Goal: Task Accomplishment & Management: Complete application form

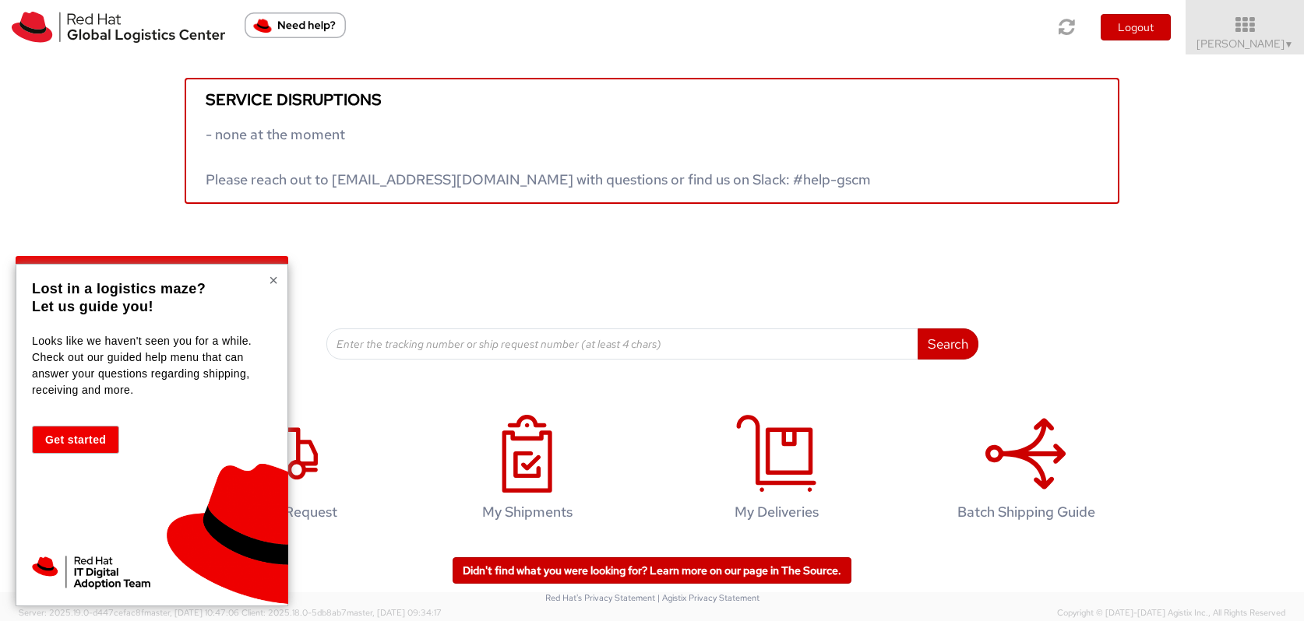
click at [276, 277] on button "×" at bounding box center [273, 281] width 9 height 16
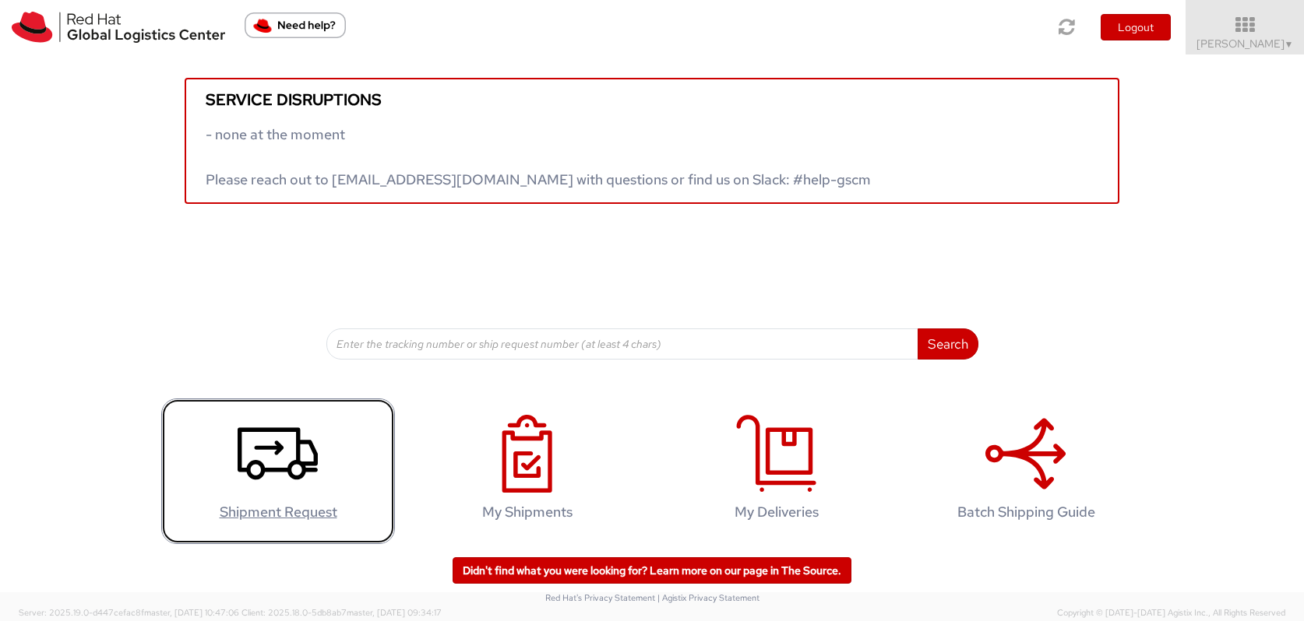
click at [286, 479] on icon at bounding box center [278, 454] width 80 height 78
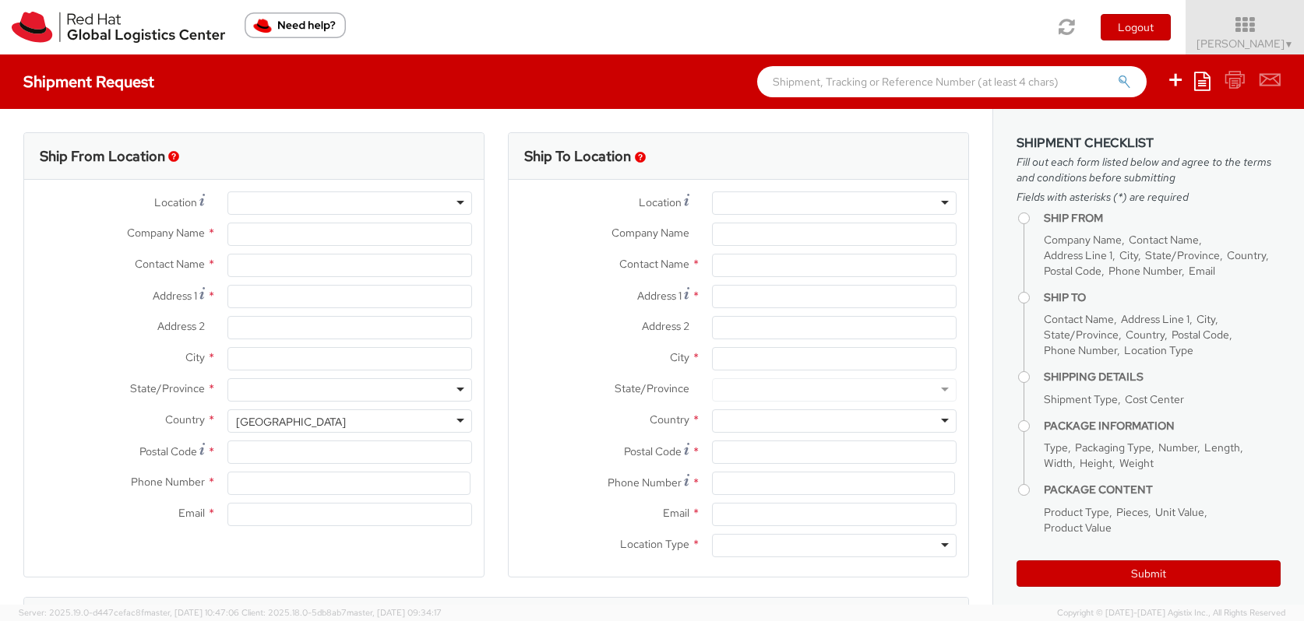
select select
select select "526"
type input "Red Hat Asia Pacific Pte Ltd"
type input "[PERSON_NAME]"
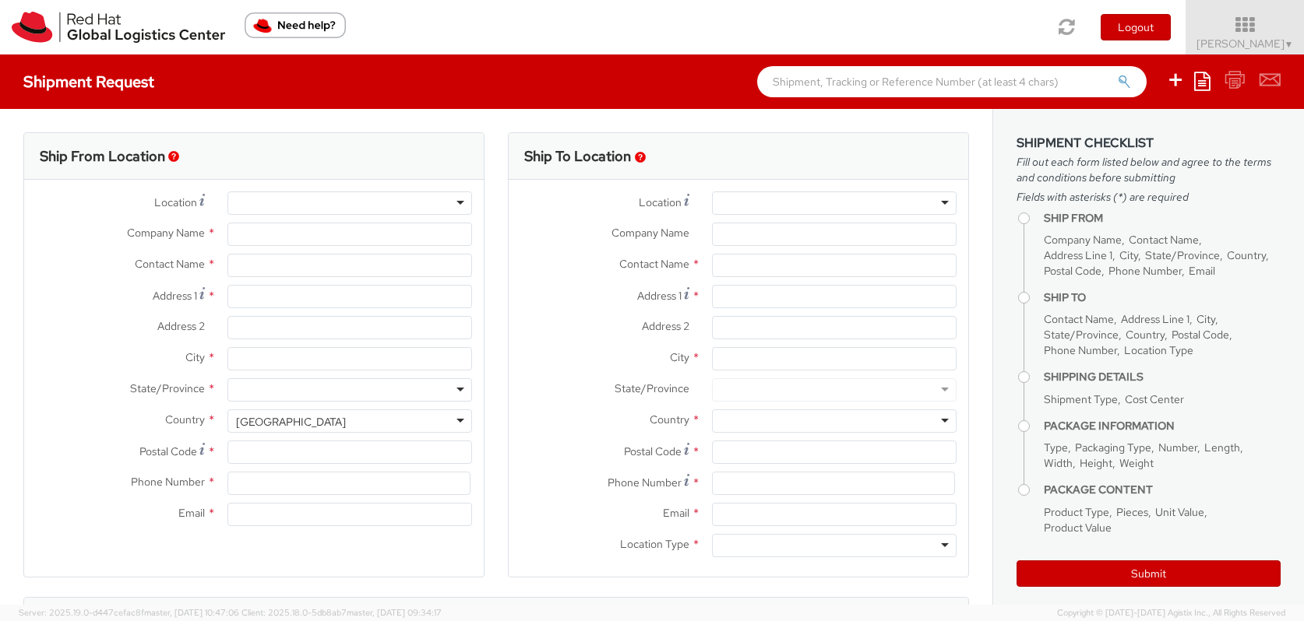
type input "[STREET_ADDRESS]"
type input "CapitaSpring"
type input "[GEOGRAPHIC_DATA]"
type input "048948"
type input "65 6490 4200"
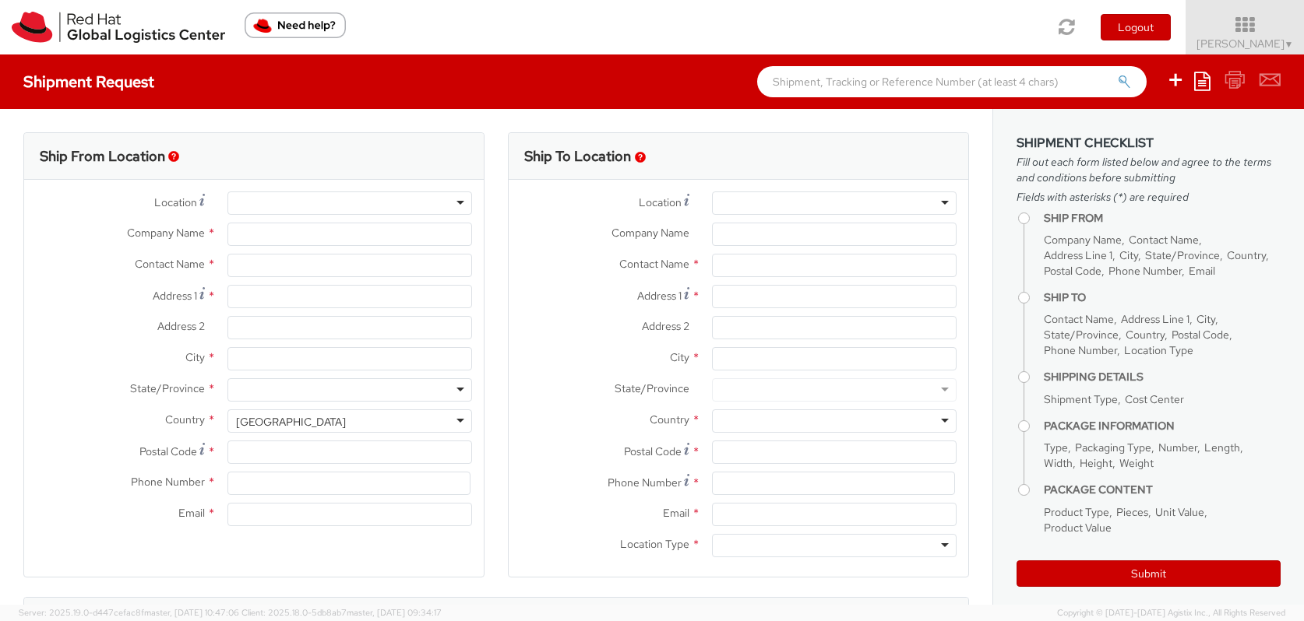
type input "[EMAIL_ADDRESS][DOMAIN_NAME]"
select select "CM"
select select "KGS"
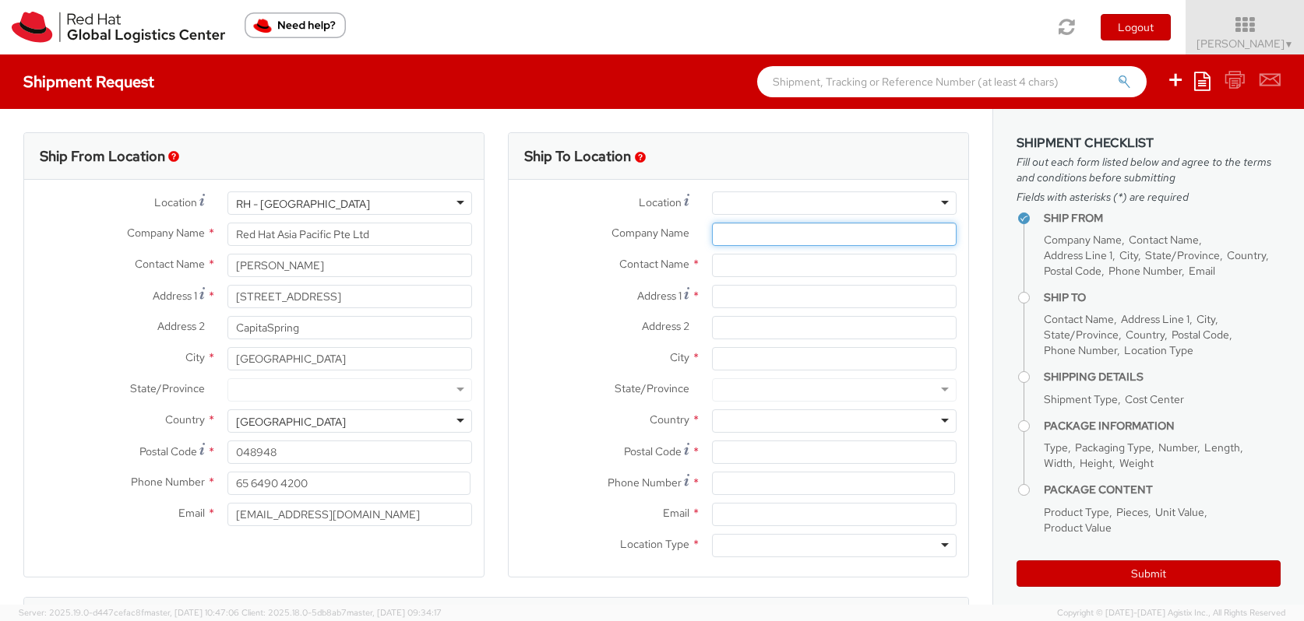
click at [733, 233] on input "Company Name *" at bounding box center [834, 234] width 245 height 23
paste input "Singapore Airlines Limited"
click at [882, 202] on div at bounding box center [834, 203] width 245 height 23
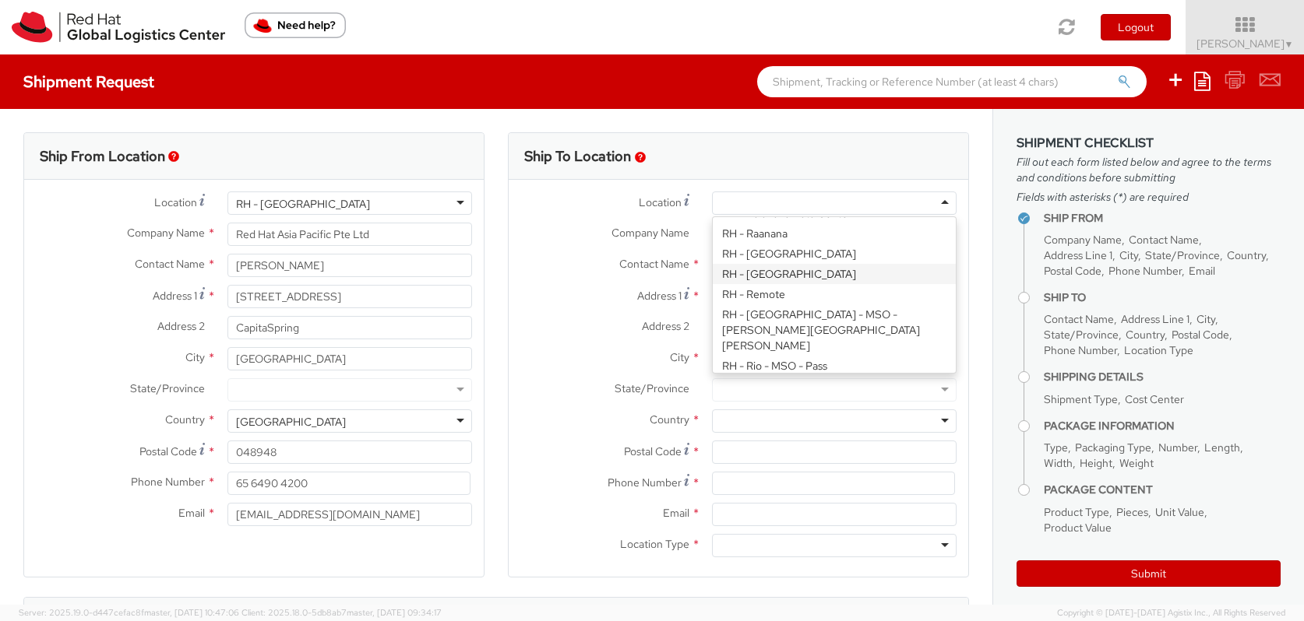
scroll to position [2206, 0]
type input "Red Hat Asia Pacific Pte Ltd"
type input "[STREET_ADDRESS]"
type input "CapitaSpring"
type input "[GEOGRAPHIC_DATA]"
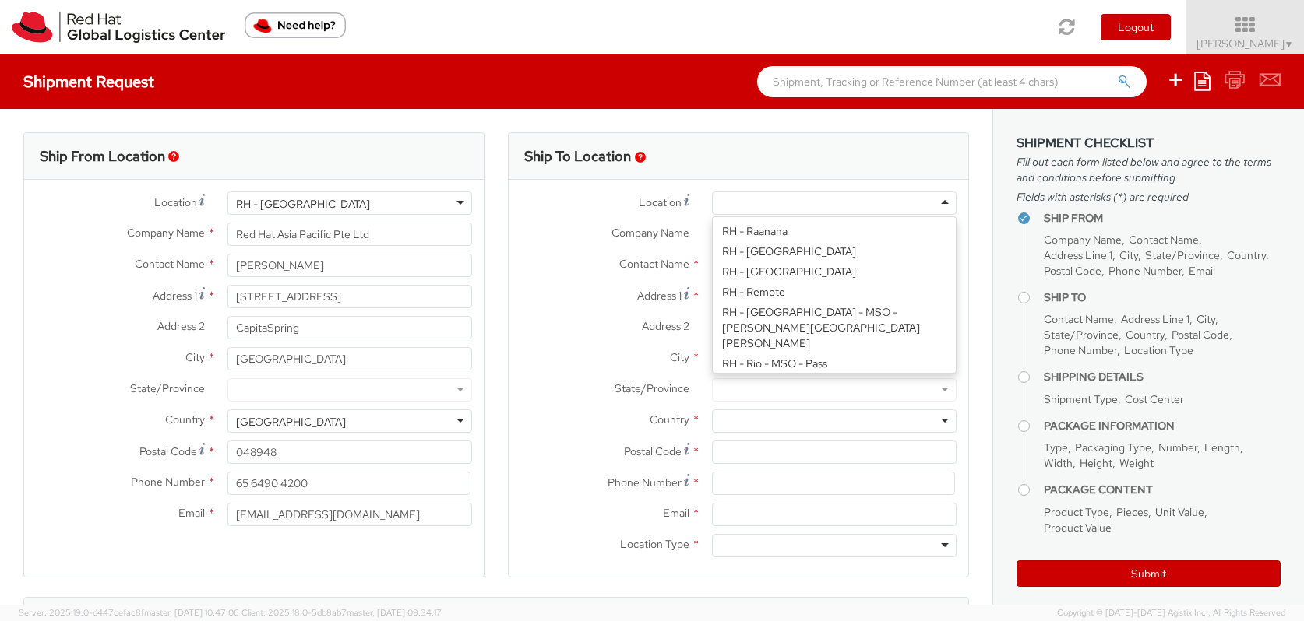
type input "048948"
type input "65 6490 4200"
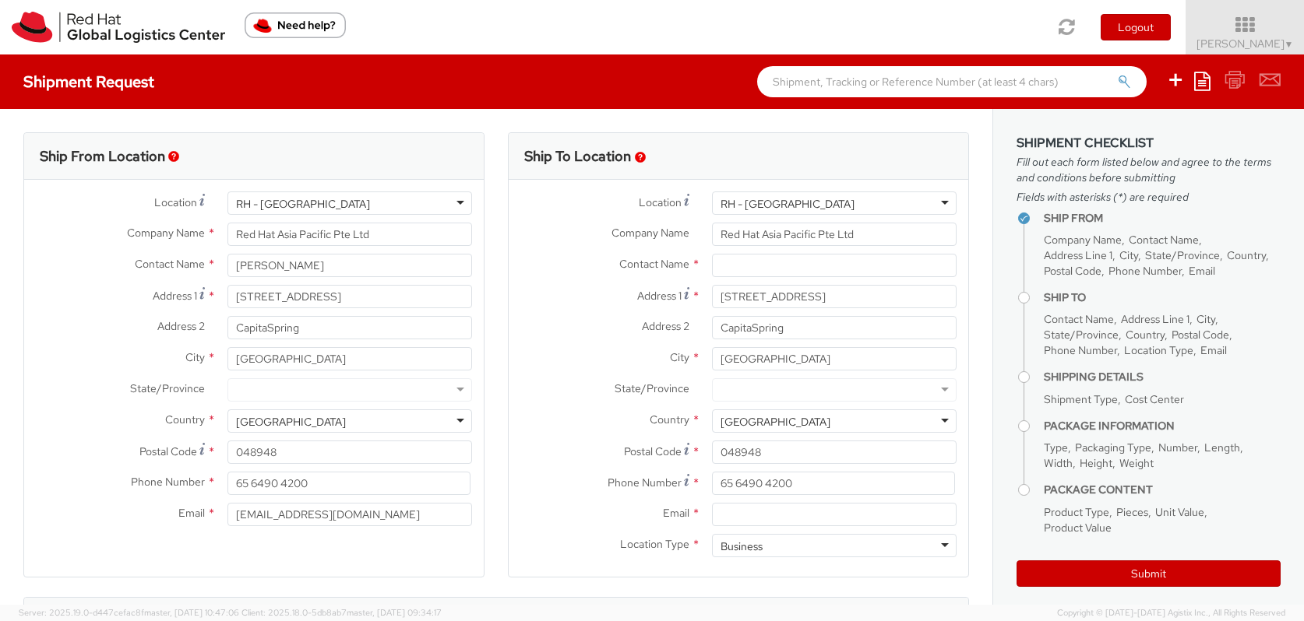
click at [945, 201] on div "RH - [GEOGRAPHIC_DATA]" at bounding box center [834, 203] width 245 height 23
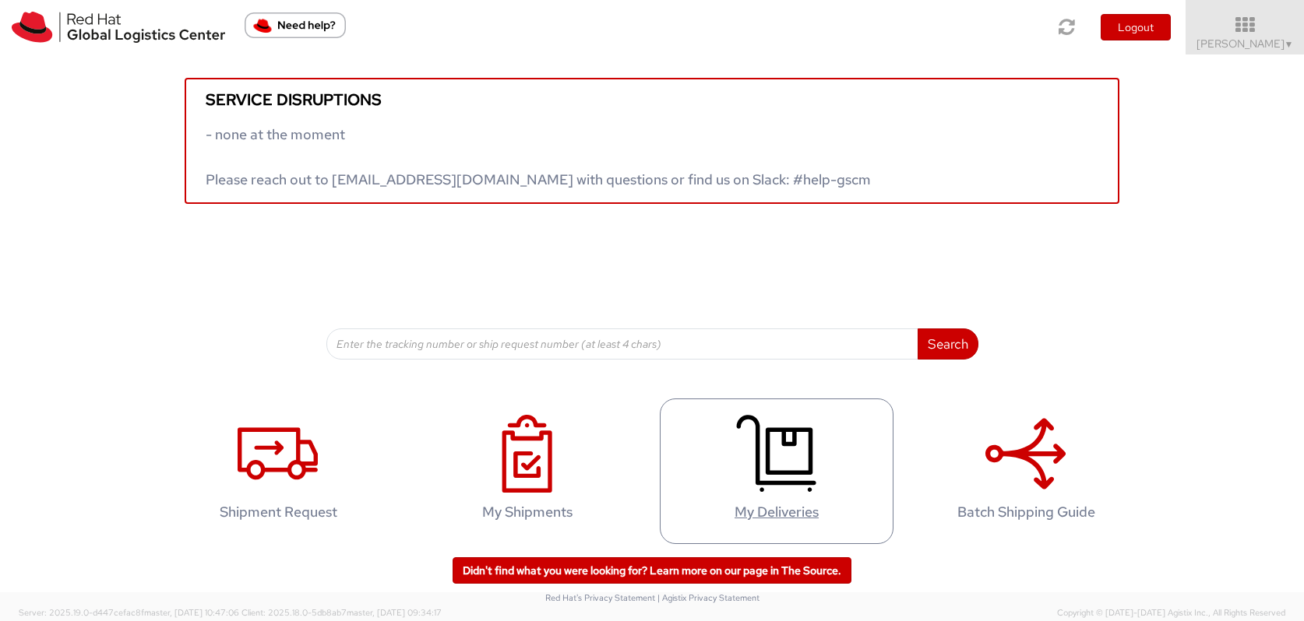
scroll to position [2, 0]
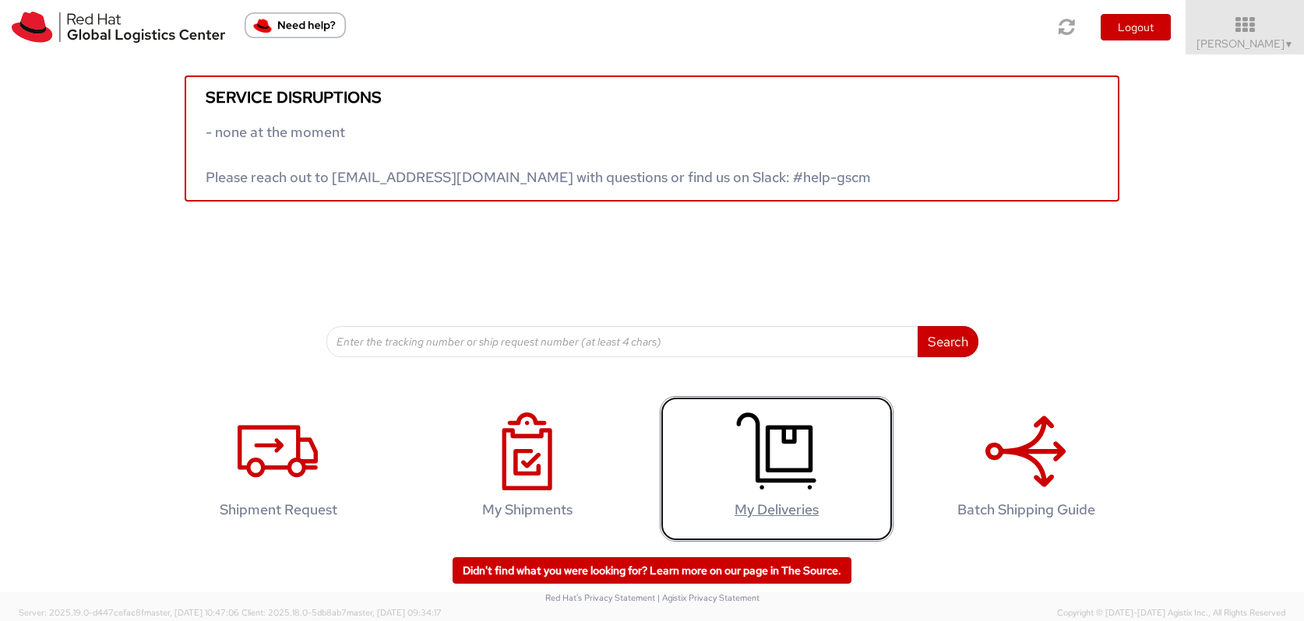
click at [778, 460] on icon at bounding box center [776, 452] width 80 height 78
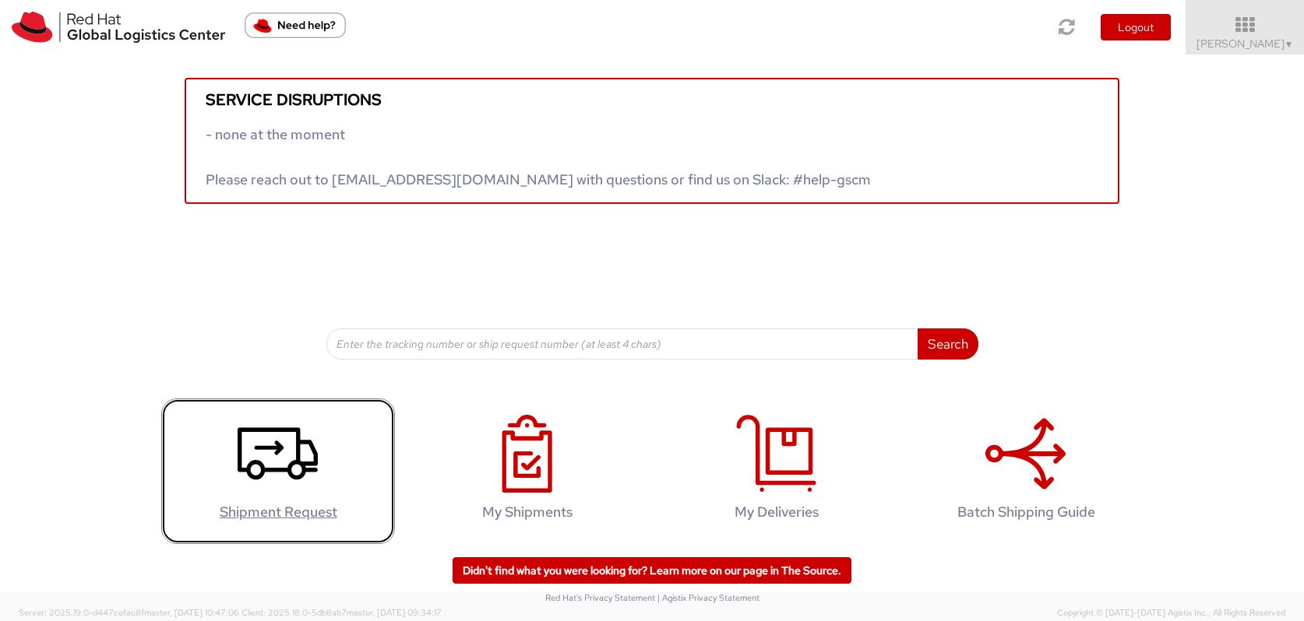
click at [298, 460] on use at bounding box center [278, 454] width 80 height 52
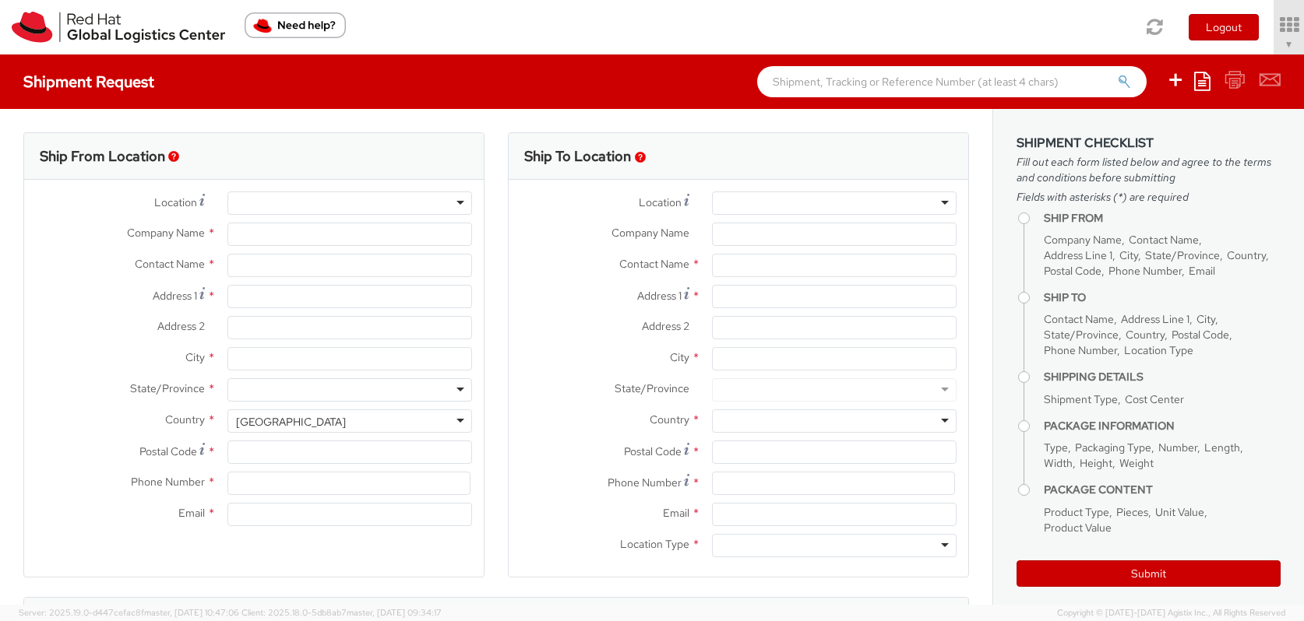
type input "Red Hat Asia Pacific Pte Ltd"
type input "[PERSON_NAME]"
type input "[STREET_ADDRESS]"
type input "CapitaSpring"
type input "[GEOGRAPHIC_DATA]"
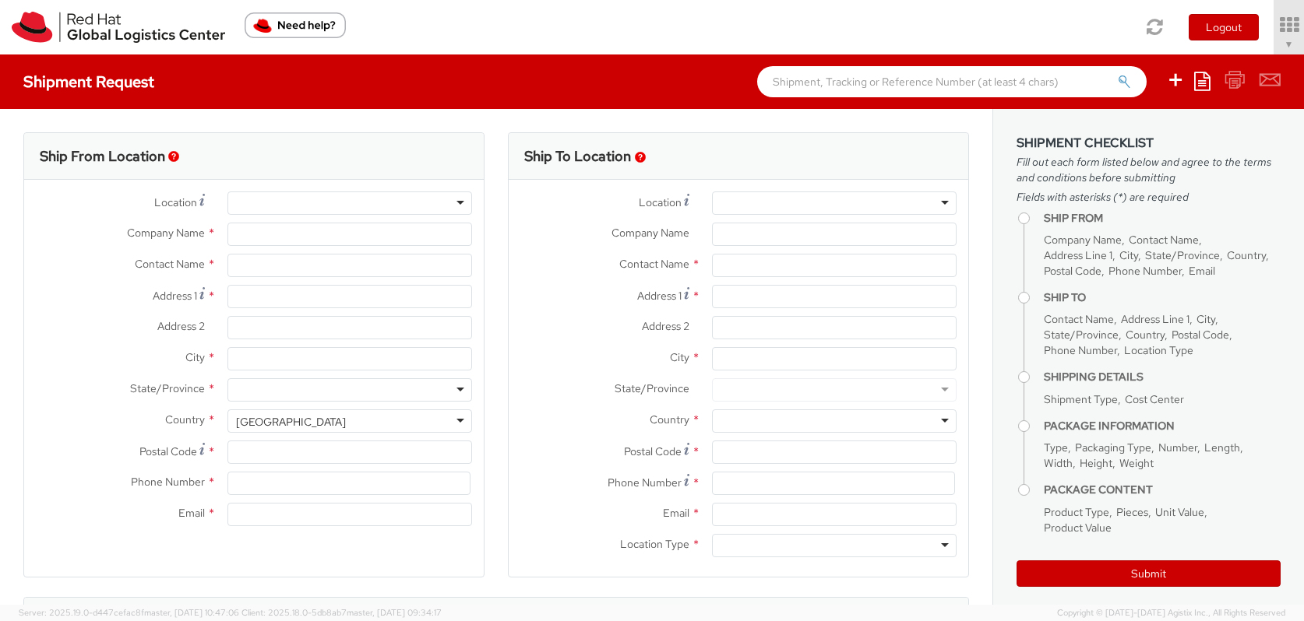
type input "048948"
type input "65 6490 4200"
type input "[EMAIL_ADDRESS][DOMAIN_NAME]"
select select "CM"
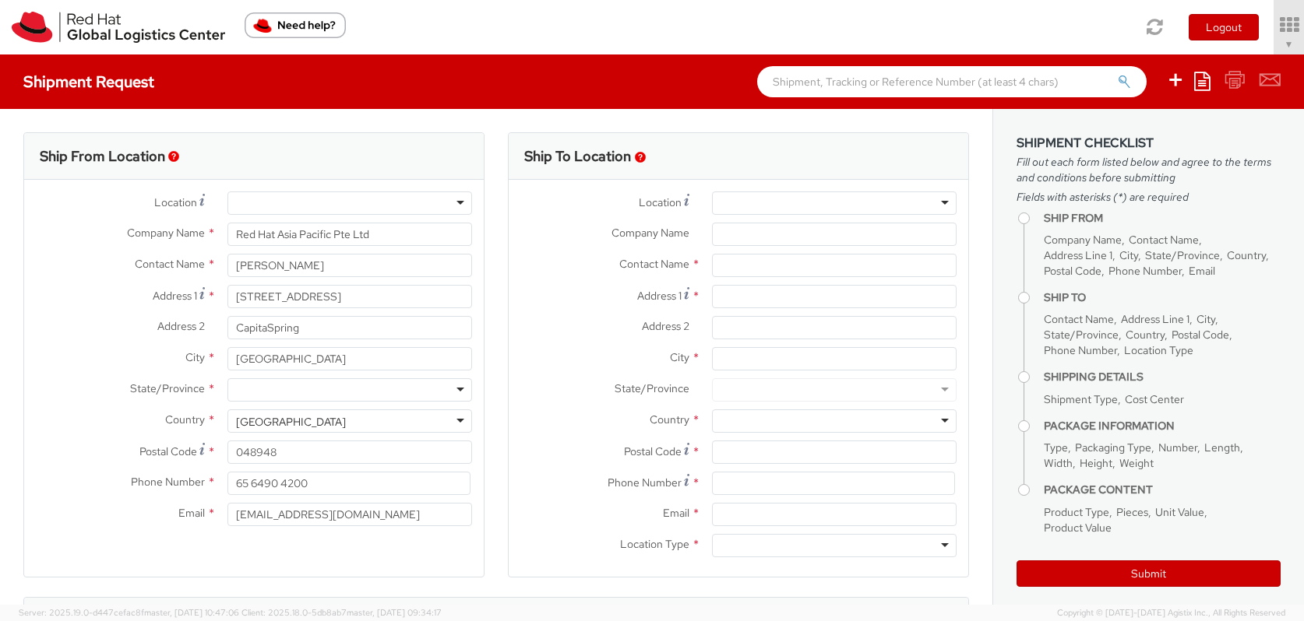
select select "KGS"
select select "526"
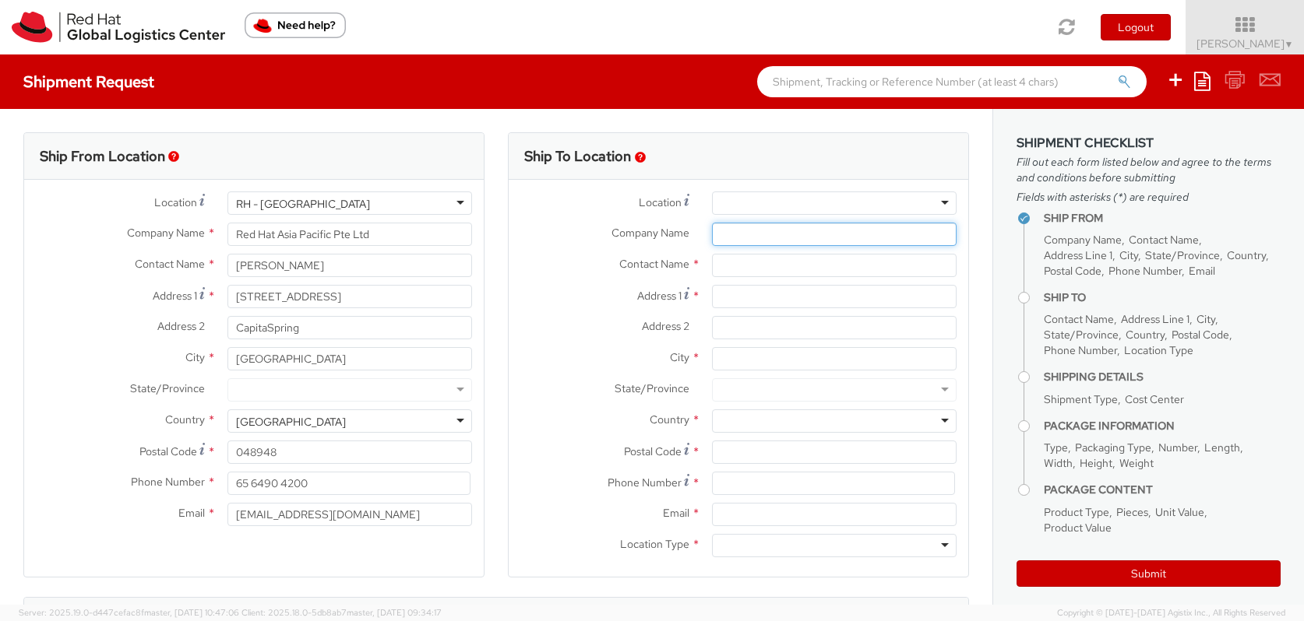
select select
click at [757, 237] on input "Company Name *" at bounding box center [834, 234] width 245 height 23
paste input "Singapore Airlines Limited"
type input "Singapore Airlines Limited"
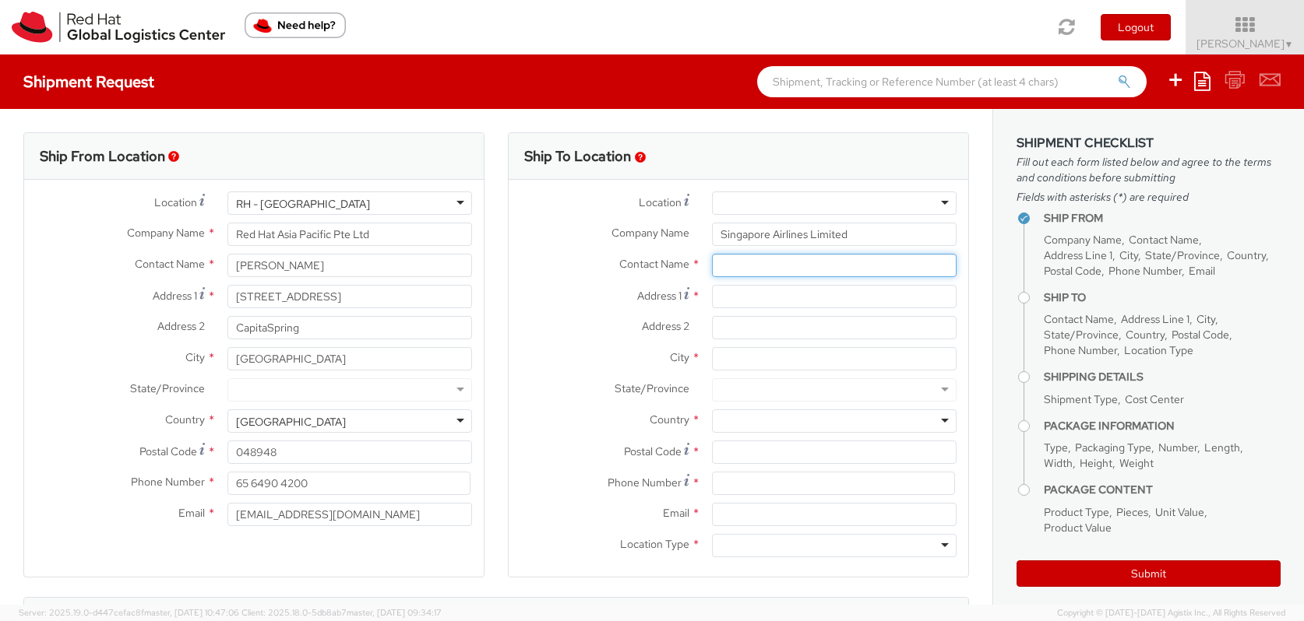
click at [740, 268] on input "text" at bounding box center [834, 265] width 245 height 23
type input "[PERSON_NAME]"
click at [741, 298] on input "Address 1 *" at bounding box center [834, 296] width 245 height 23
paste input "[STREET_ADDRESS],"
type input "[STREET_ADDRESS],"
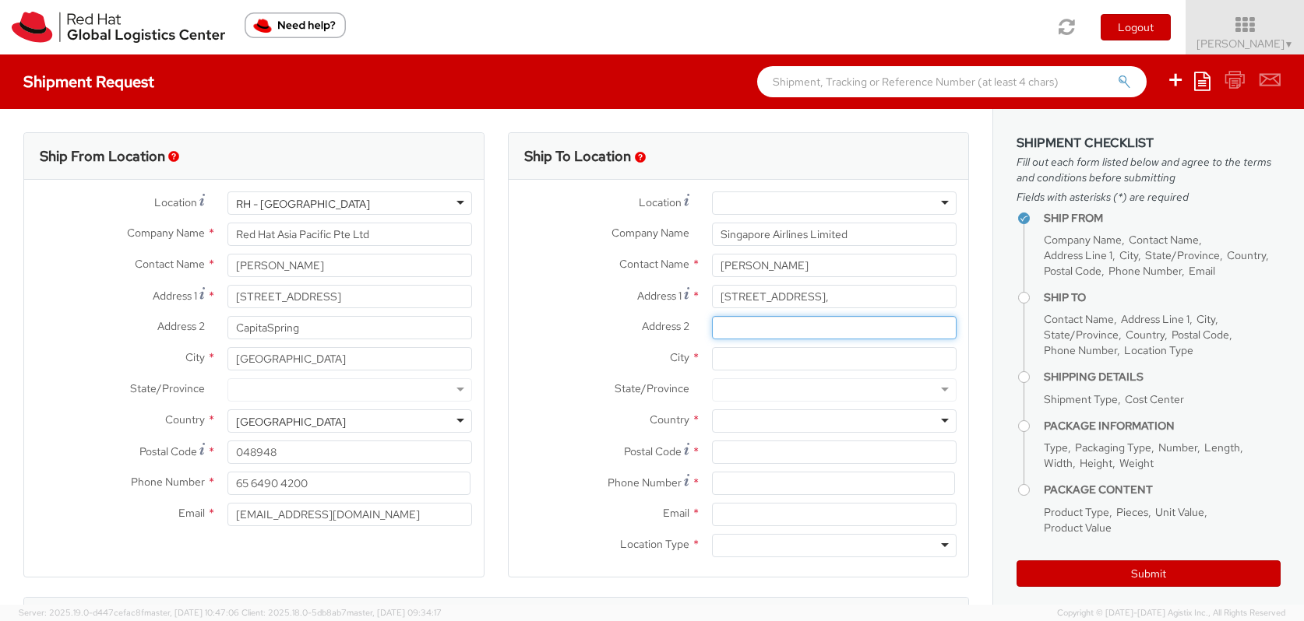
click at [738, 329] on input "Address 2 *" at bounding box center [834, 327] width 245 height 23
paste input "#04-101, [GEOGRAPHIC_DATA],"
type input "#04-101, [GEOGRAPHIC_DATA],"
click at [720, 298] on input "[STREET_ADDRESS]," at bounding box center [834, 296] width 245 height 23
paste input "One@Changi City"
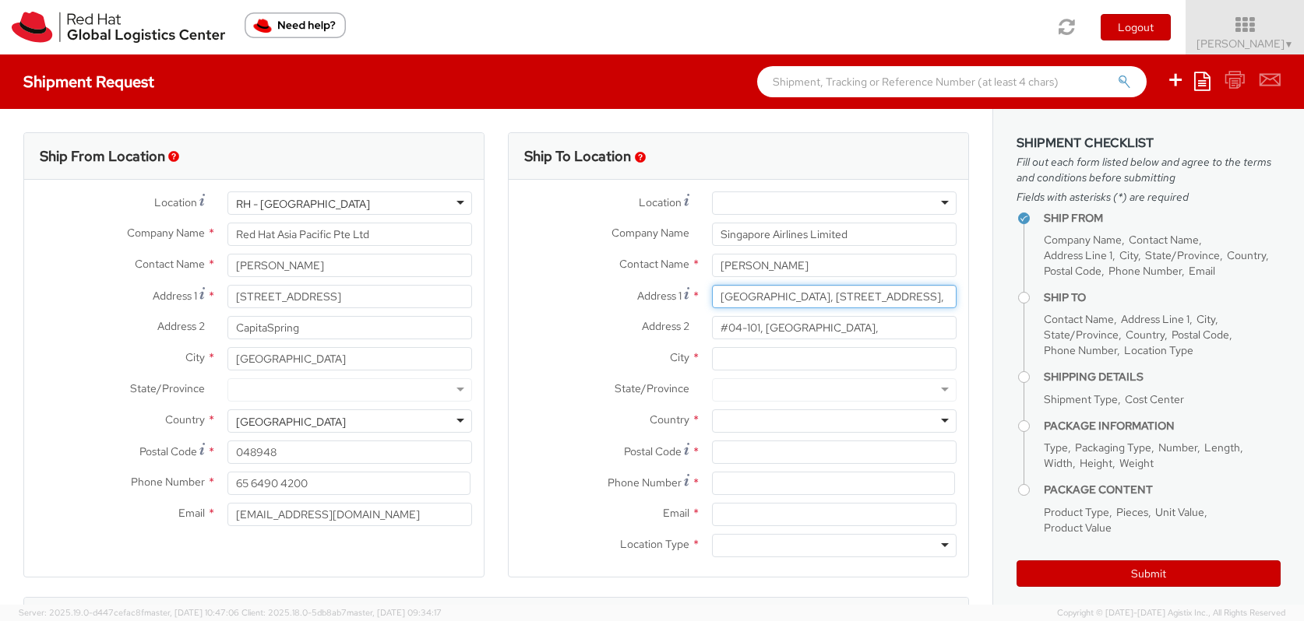
type input "[GEOGRAPHIC_DATA], [STREET_ADDRESS],"
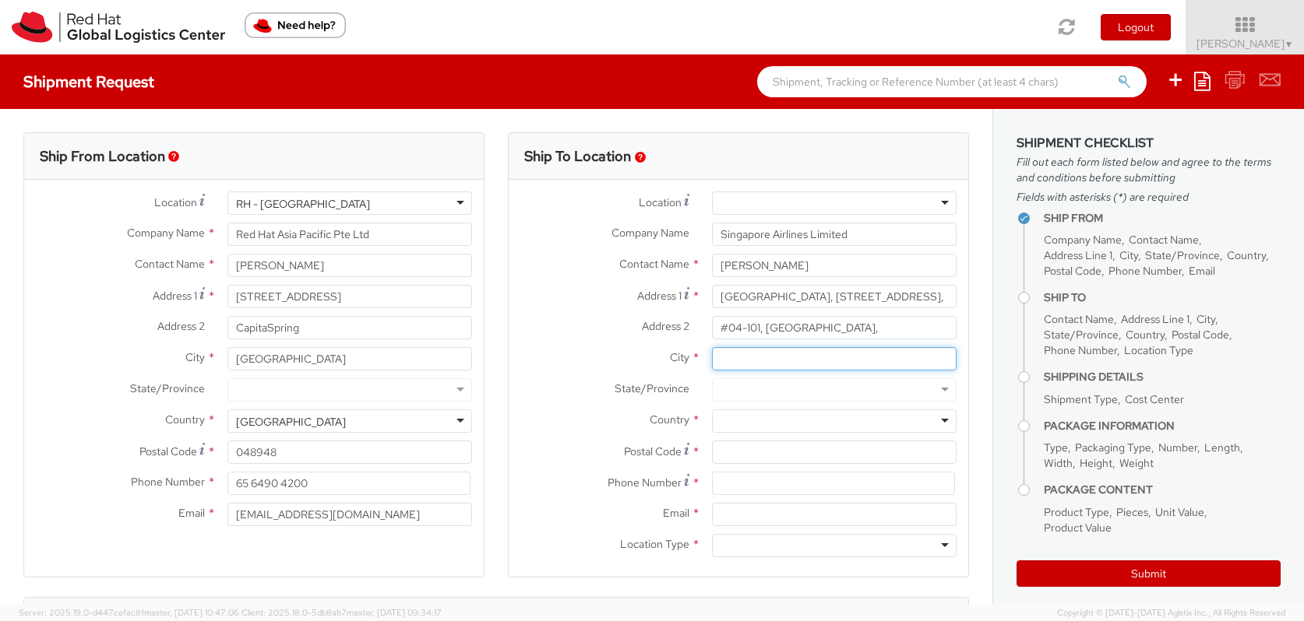
click at [755, 358] on input "City *" at bounding box center [834, 358] width 245 height 23
type input "[GEOGRAPHIC_DATA]"
click at [742, 387] on div at bounding box center [834, 389] width 245 height 23
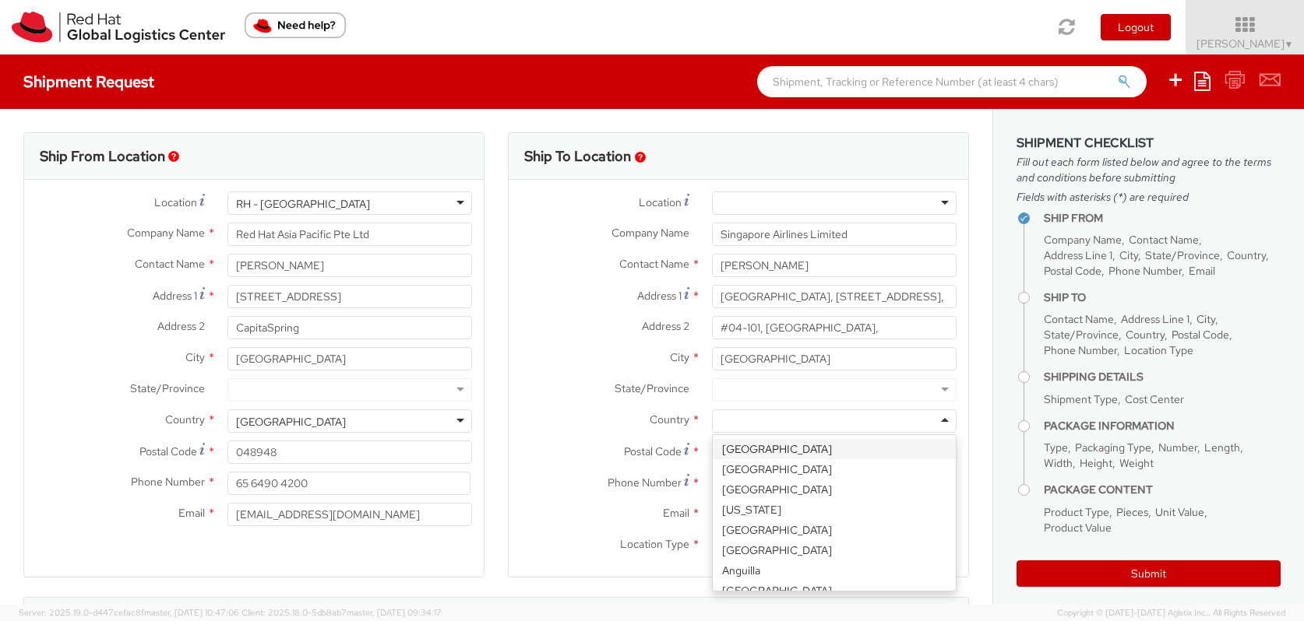
click at [742, 421] on div at bounding box center [834, 421] width 245 height 23
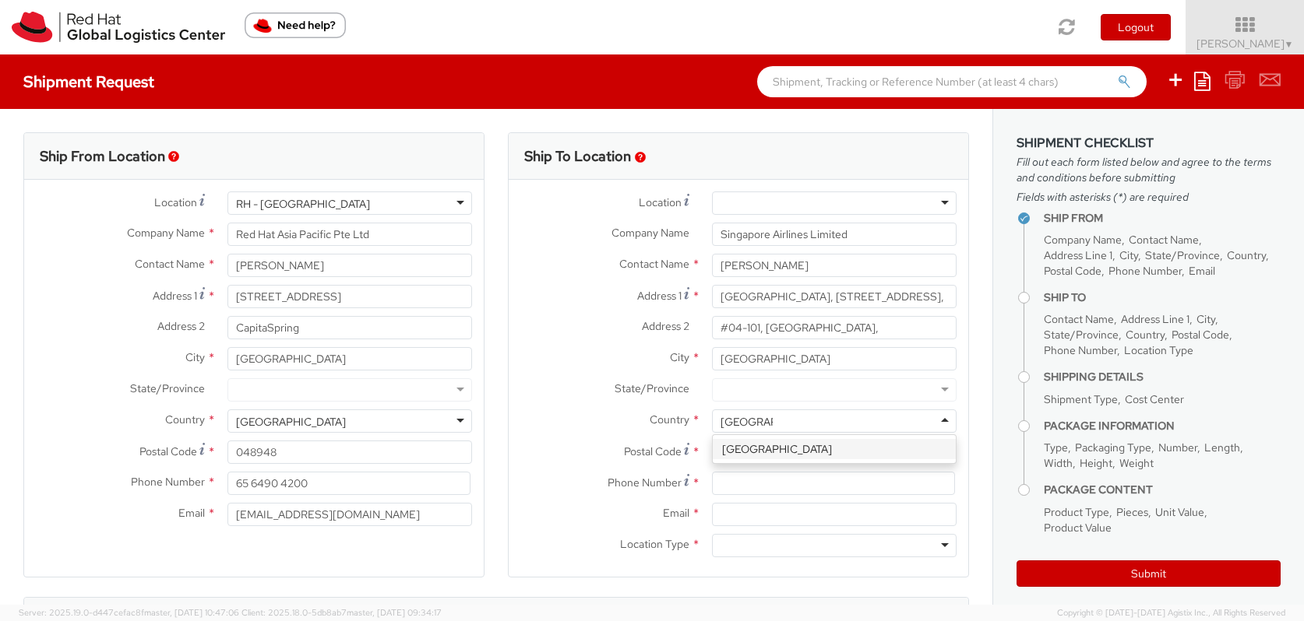
type input "[GEOGRAPHIC_DATA]"
click at [706, 480] on div at bounding box center [834, 483] width 268 height 23
click at [747, 455] on input "Postal Code *" at bounding box center [834, 452] width 245 height 23
paste input "486036"
type input "486036"
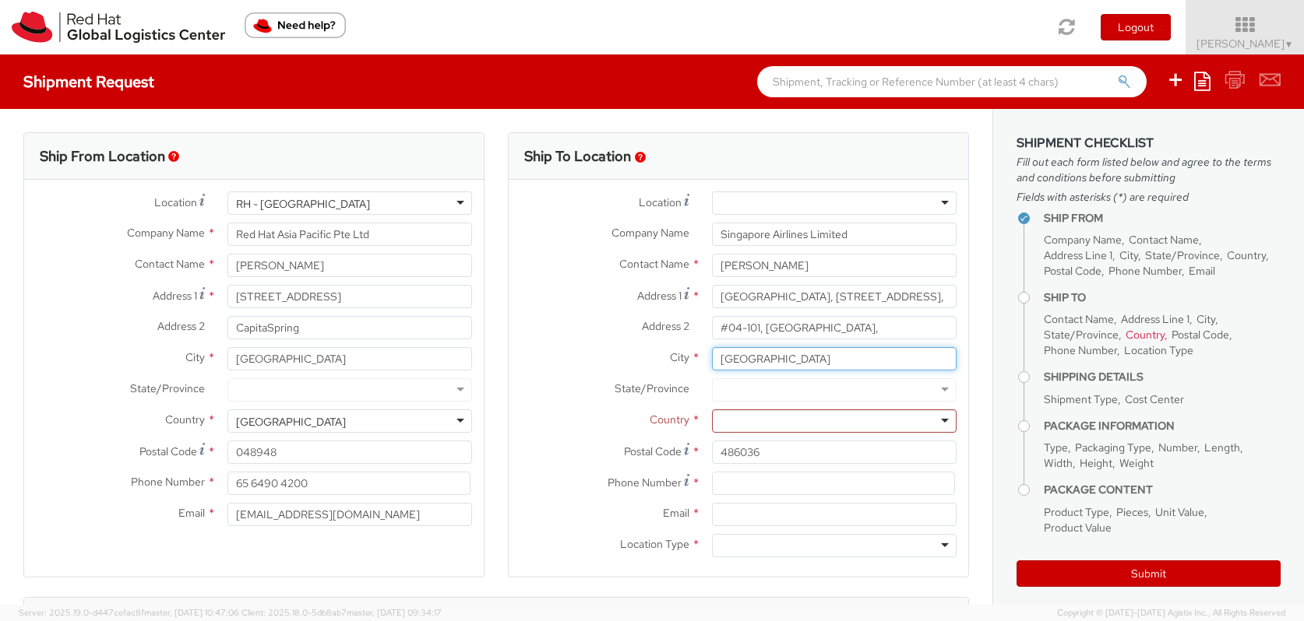
drag, startPoint x: 777, startPoint y: 359, endPoint x: 706, endPoint y: 359, distance: 70.9
click at [706, 359] on div "[GEOGRAPHIC_DATA]" at bounding box center [834, 358] width 268 height 23
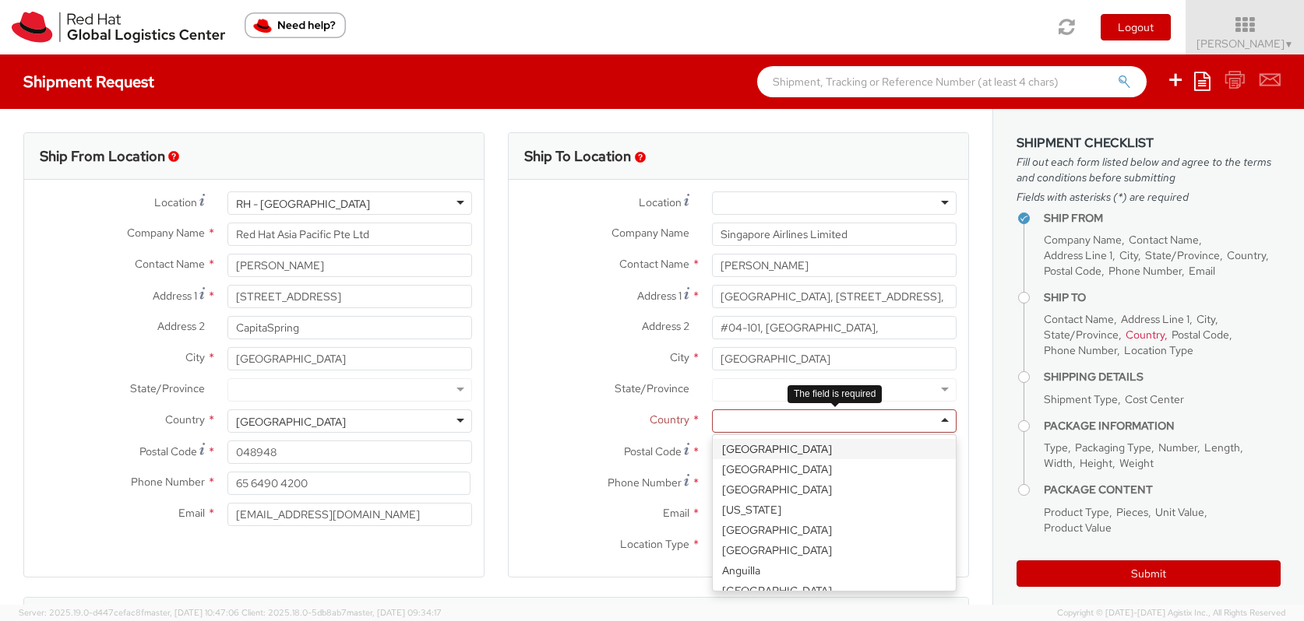
click at [727, 425] on div at bounding box center [834, 421] width 245 height 23
paste input "[GEOGRAPHIC_DATA]"
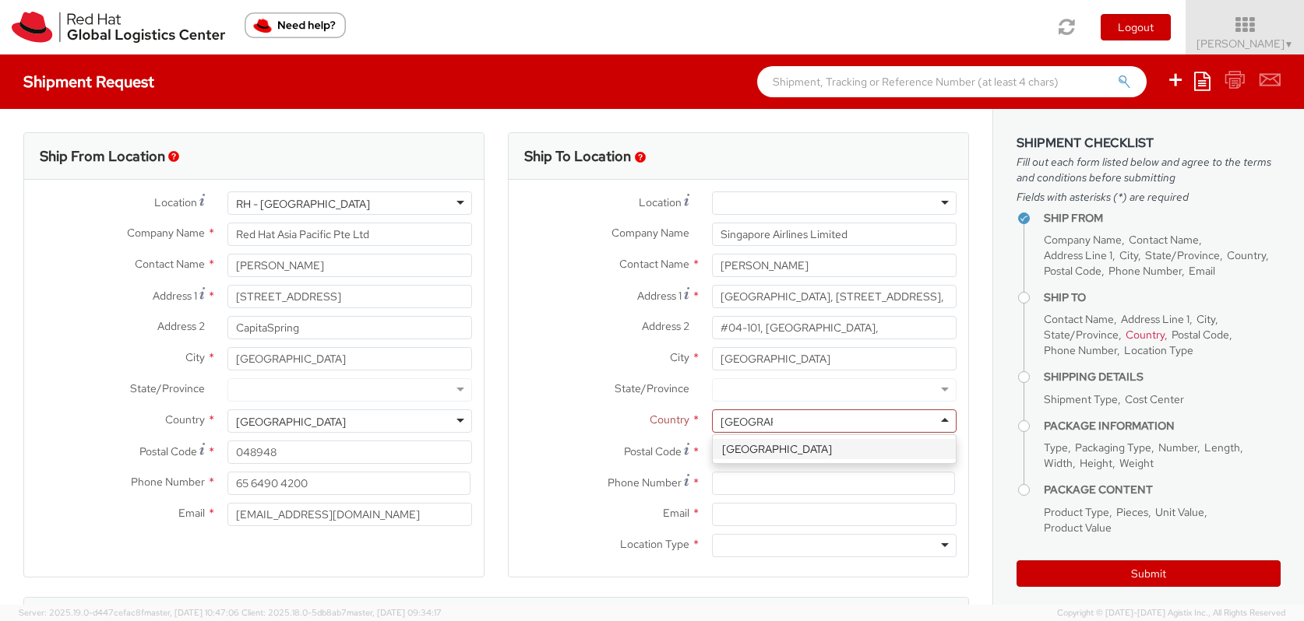
type input "[GEOGRAPHIC_DATA]"
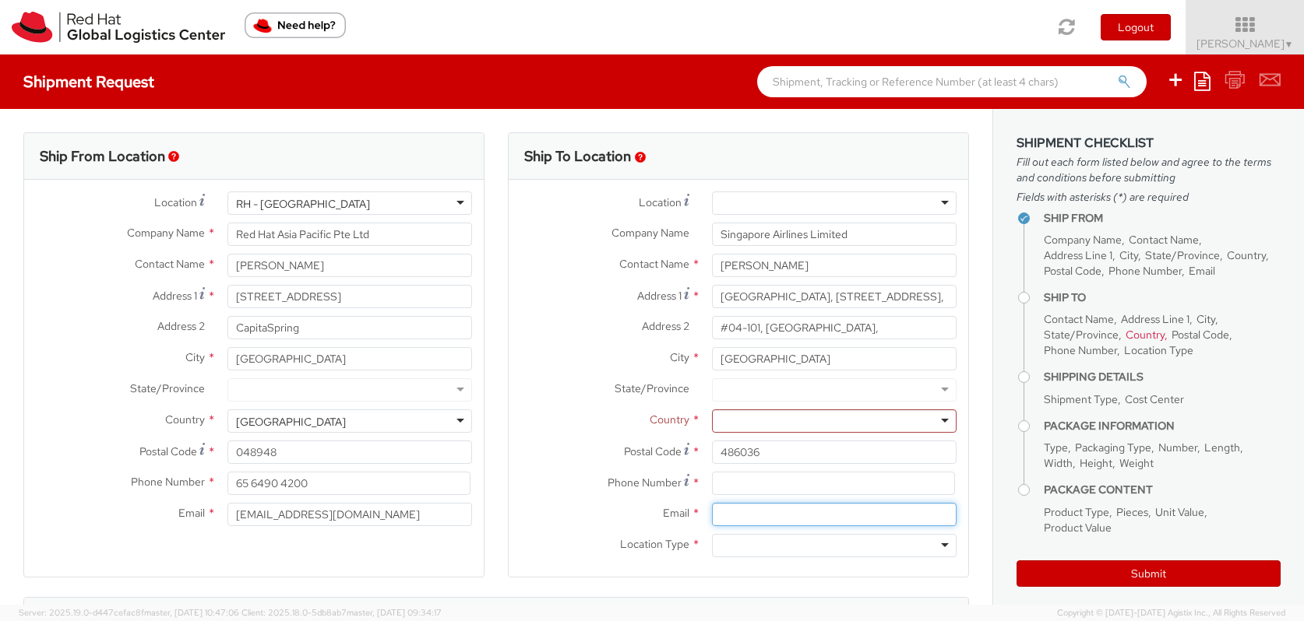
click at [753, 519] on input "Email *" at bounding box center [834, 514] width 245 height 23
paste input "[PERSON_NAME][EMAIL_ADDRESS][DOMAIN_NAME]"
type input "[PERSON_NAME][EMAIL_ADDRESS][DOMAIN_NAME]"
click at [780, 550] on div at bounding box center [834, 545] width 245 height 23
click at [759, 482] on input at bounding box center [833, 483] width 243 height 23
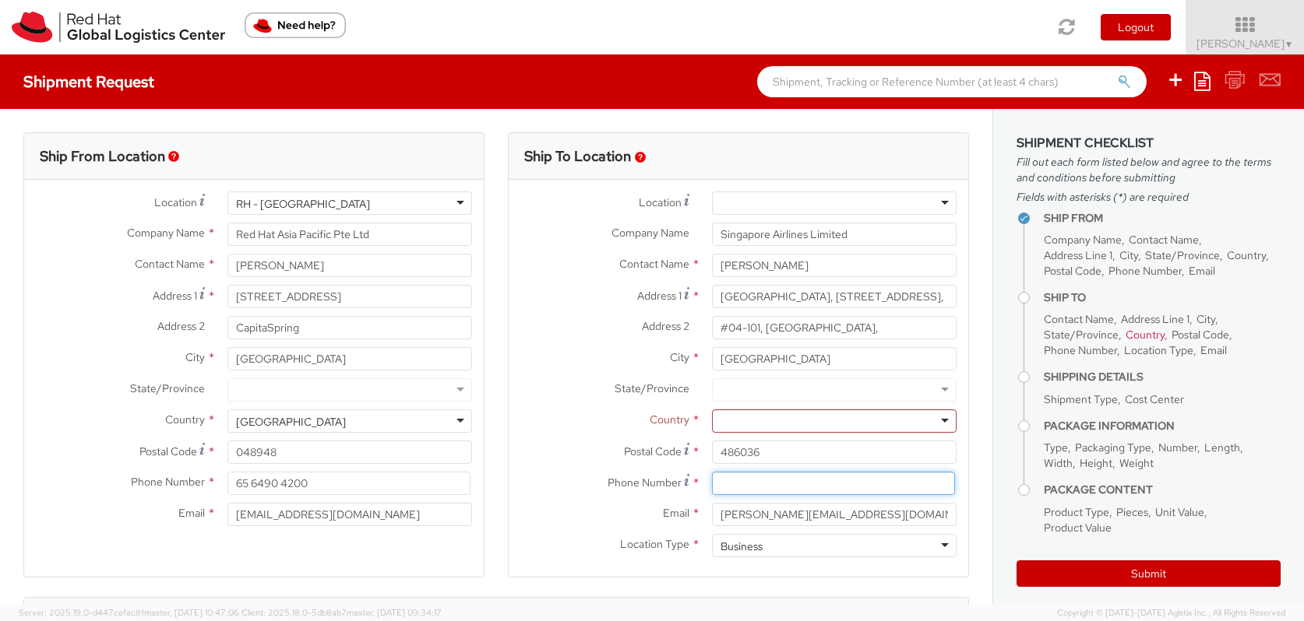
paste input "6541 7494"
type input "6541 7494"
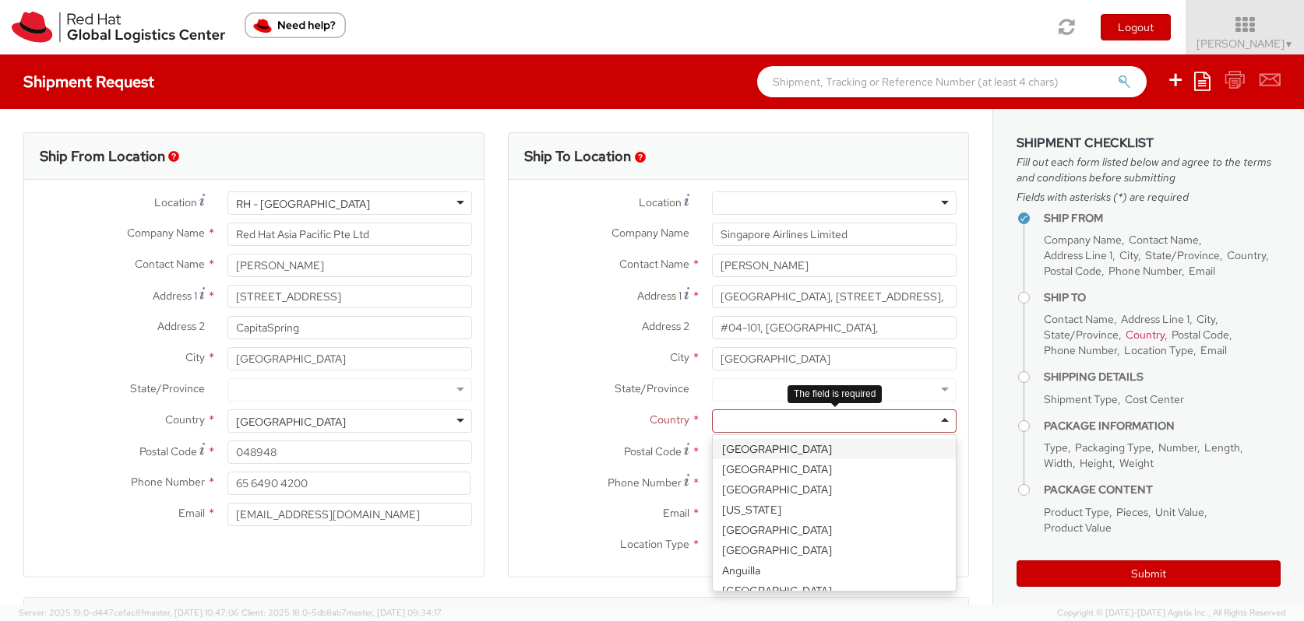
click at [780, 417] on div at bounding box center [834, 421] width 245 height 23
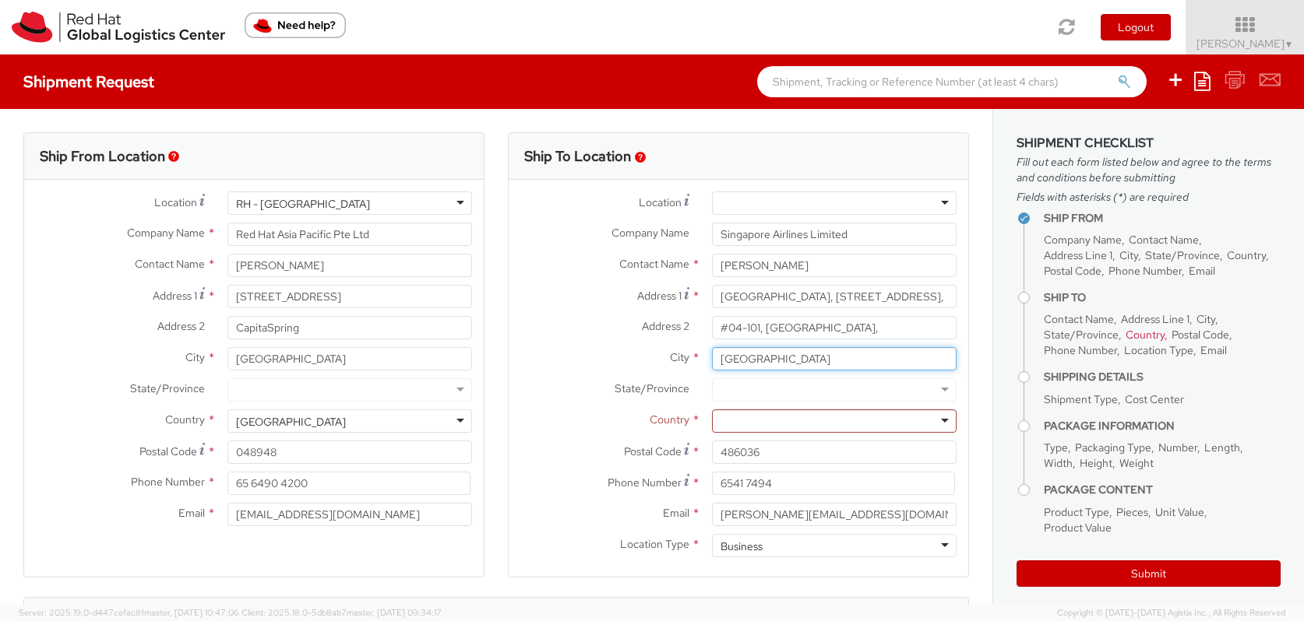
drag, startPoint x: 783, startPoint y: 360, endPoint x: 689, endPoint y: 360, distance: 94.2
click at [689, 360] on div "City * [GEOGRAPHIC_DATA]" at bounding box center [738, 358] width 459 height 23
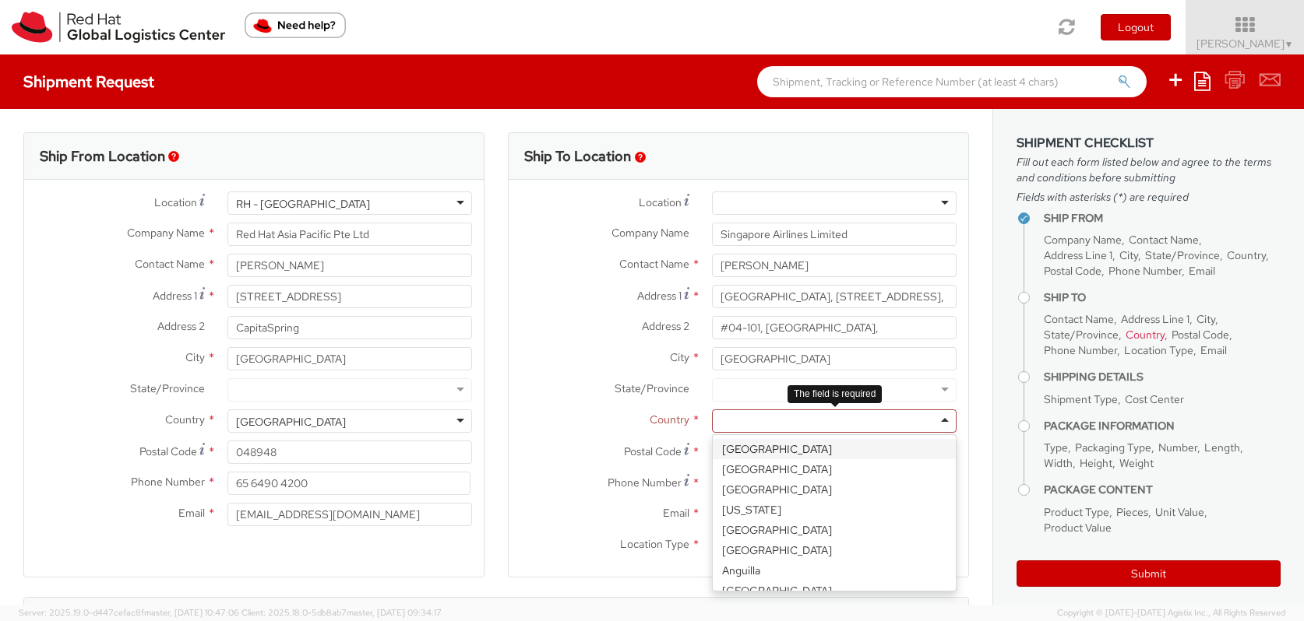
click at [739, 415] on div at bounding box center [834, 421] width 245 height 23
paste input "[GEOGRAPHIC_DATA]"
type input "[GEOGRAPHIC_DATA]"
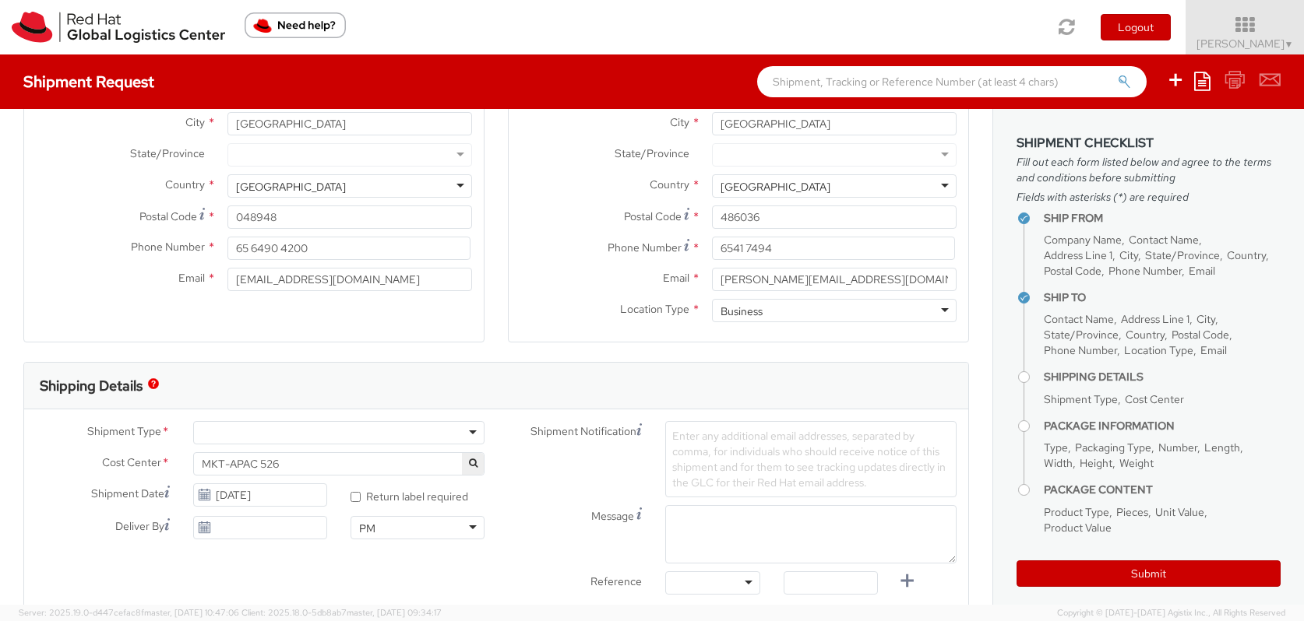
scroll to position [241, 0]
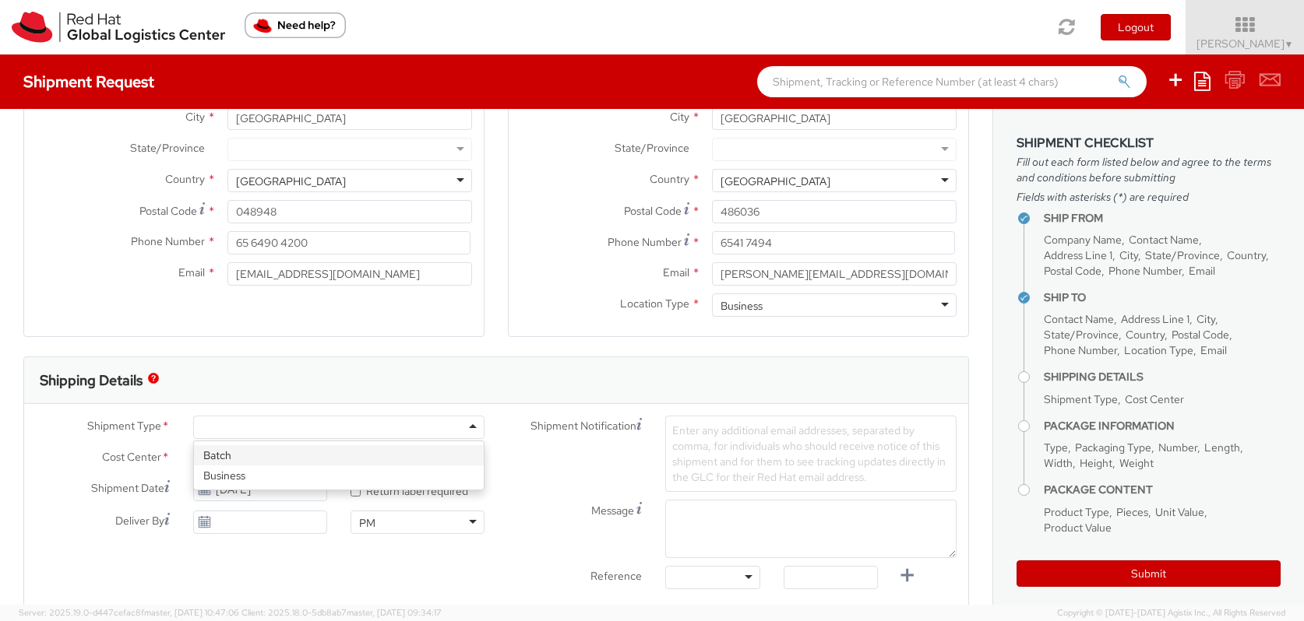
click at [407, 438] on div at bounding box center [338, 427] width 291 height 23
click at [206, 491] on use at bounding box center [204, 489] width 11 height 11
click at [232, 488] on input "[DATE]" at bounding box center [260, 489] width 134 height 23
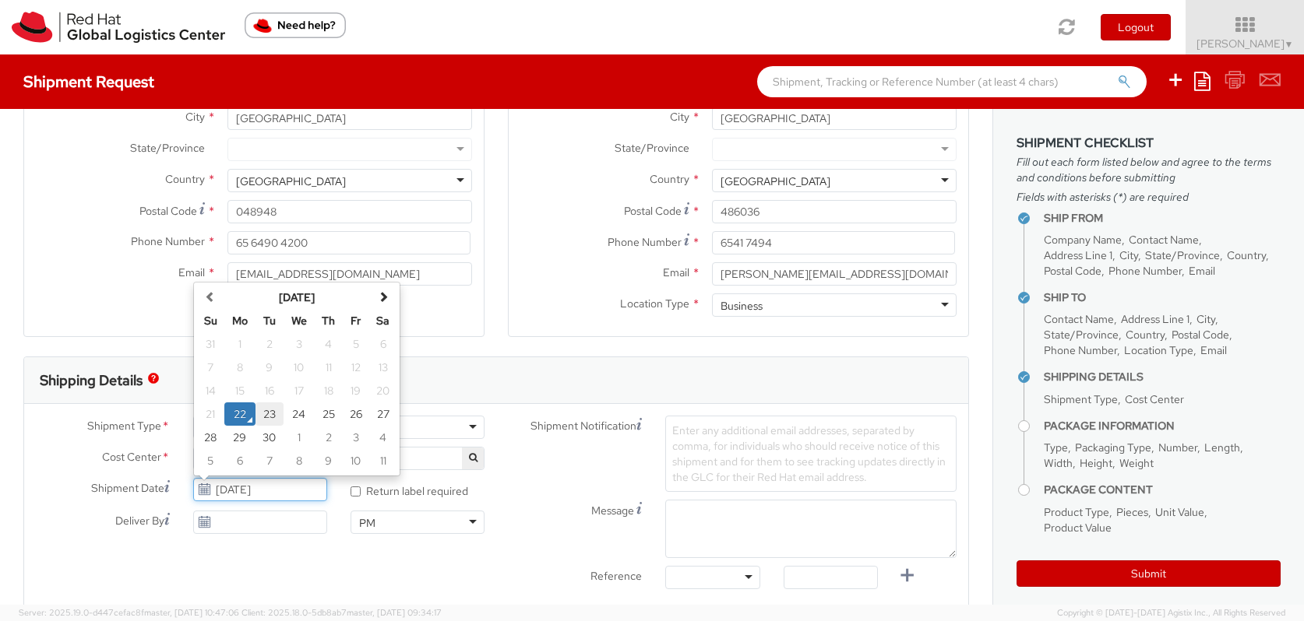
click at [269, 419] on td "23" at bounding box center [269, 414] width 28 height 23
type input "[DATE]"
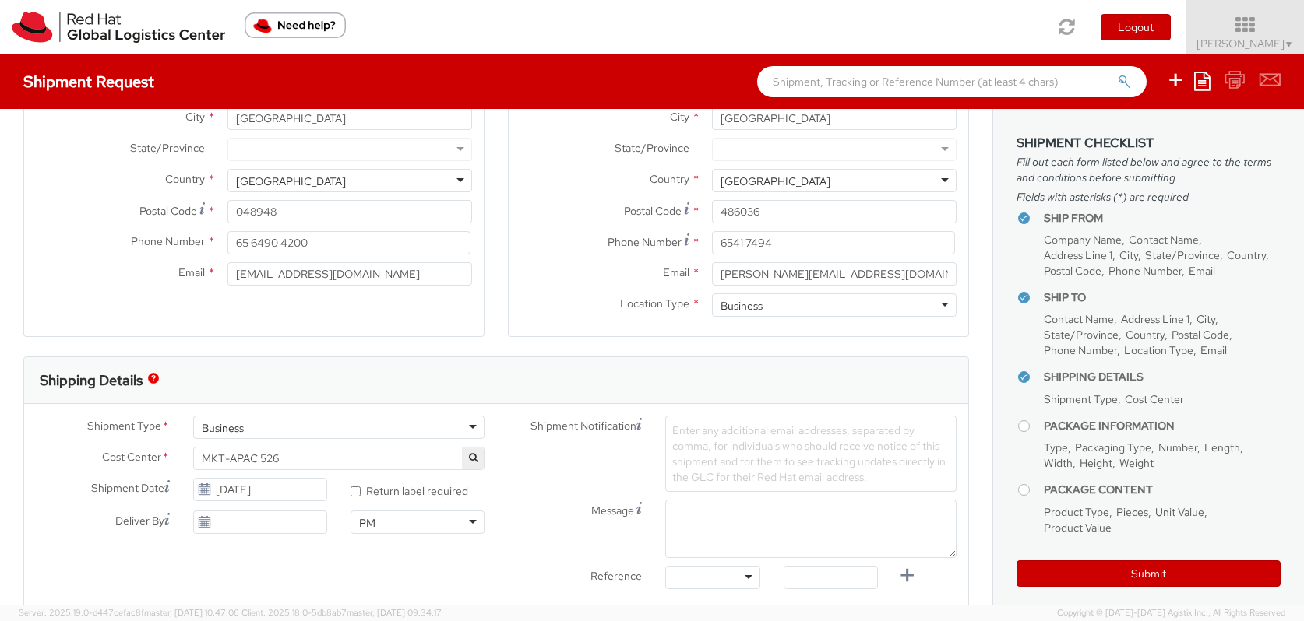
click at [207, 524] on use at bounding box center [204, 521] width 11 height 11
click at [227, 523] on input "[DATE]" at bounding box center [260, 522] width 134 height 23
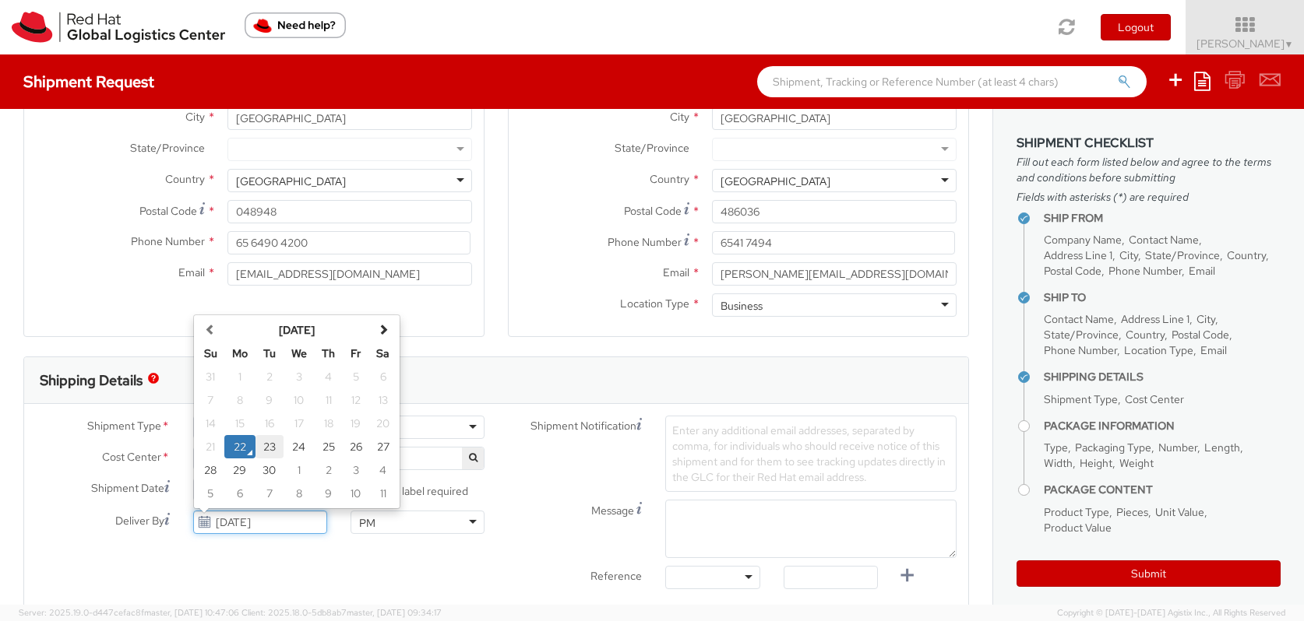
click at [269, 449] on td "23" at bounding box center [269, 446] width 28 height 23
type input "[DATE]"
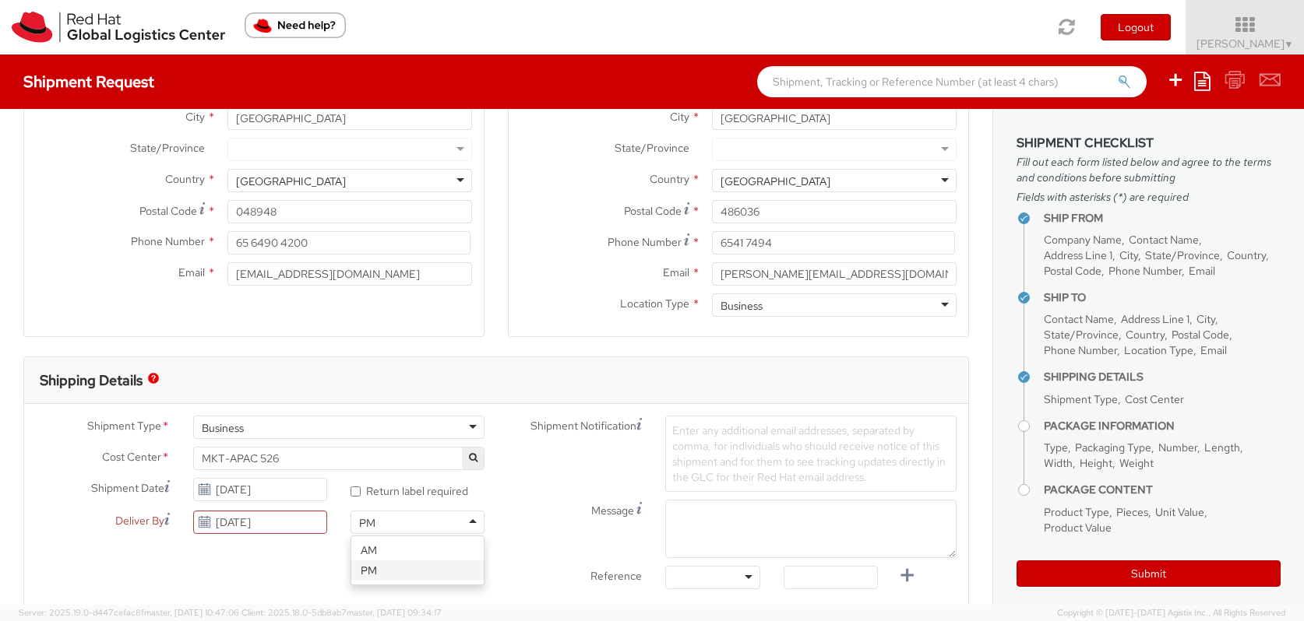
click at [395, 522] on div "PM" at bounding box center [417, 522] width 134 height 23
click at [268, 491] on input "[DATE]" at bounding box center [260, 489] width 134 height 23
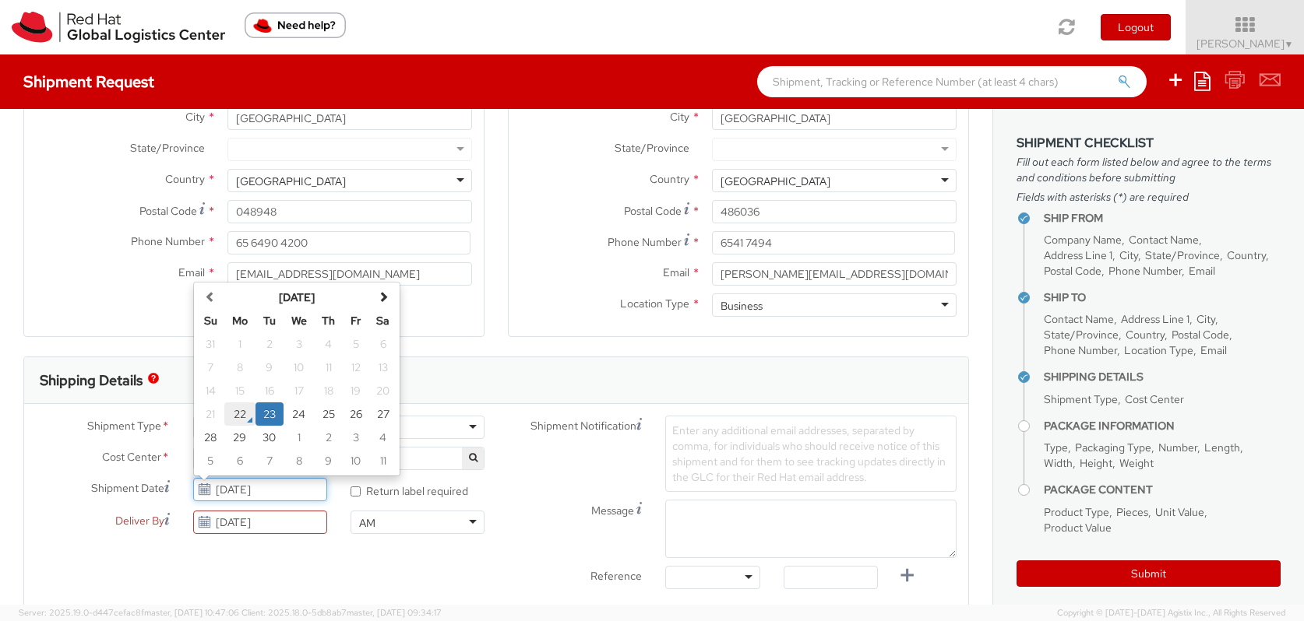
click at [245, 417] on td "22" at bounding box center [239, 414] width 31 height 23
type input "[DATE]"
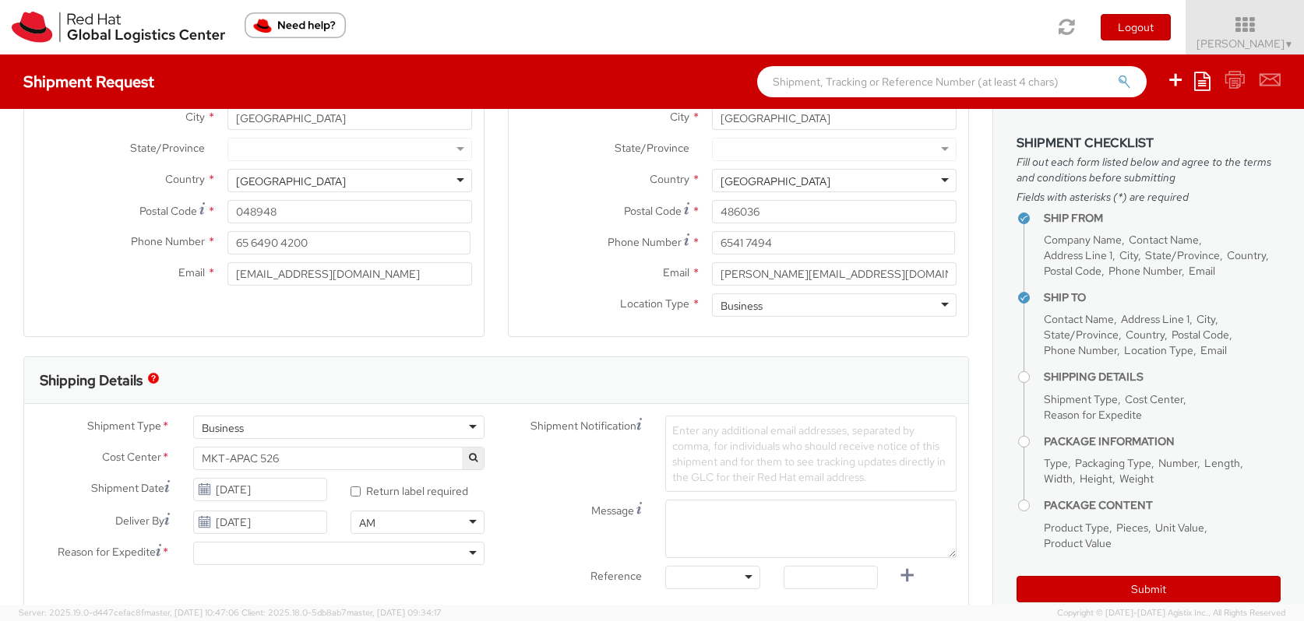
click at [743, 449] on span "Enter any additional email addresses, separated by comma, for individuals who s…" at bounding box center [808, 454] width 273 height 61
type input "Deliver by 12PM noon on [DATE]"
click at [706, 434] on span "Enter any additional email addresses, separated by comma, for individuals who s…" at bounding box center [810, 457] width 277 height 62
click at [763, 474] on div "Shipment Notification Enter any additional email addresses, separated by comma,…" at bounding box center [732, 506] width 472 height 181
click at [756, 449] on span "Enter any additional email addresses, separated by comma, for individuals who s…" at bounding box center [808, 454] width 273 height 61
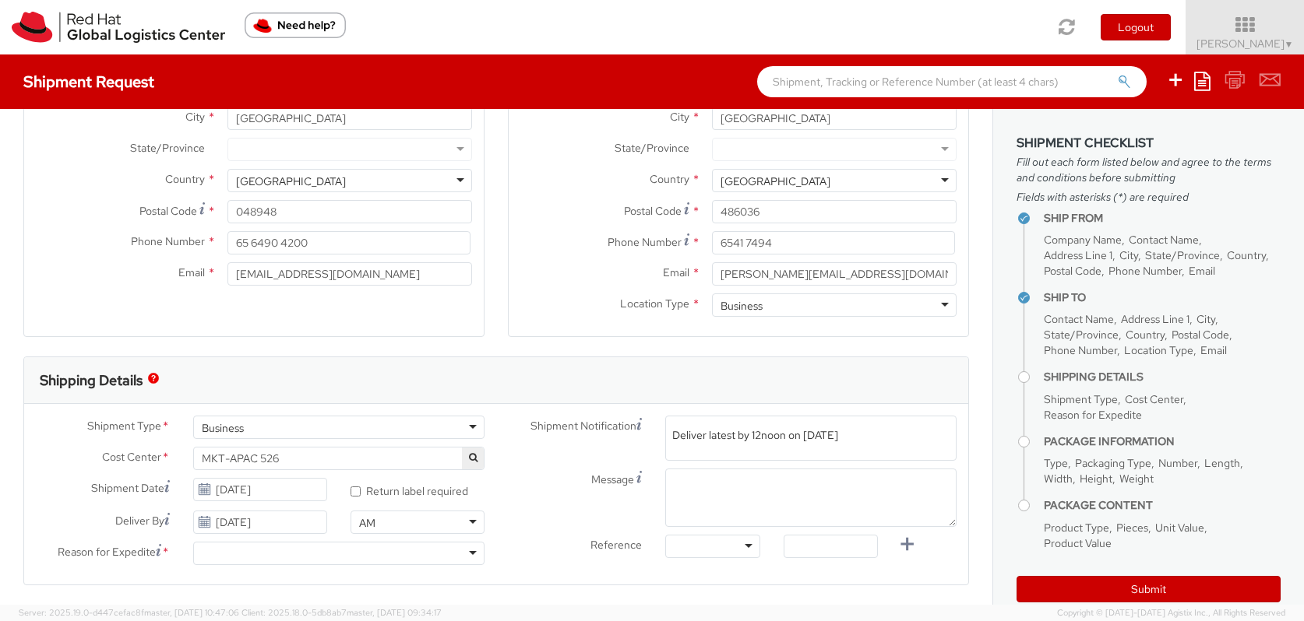
type input "Deliver latest by 12noon on [DATE]"
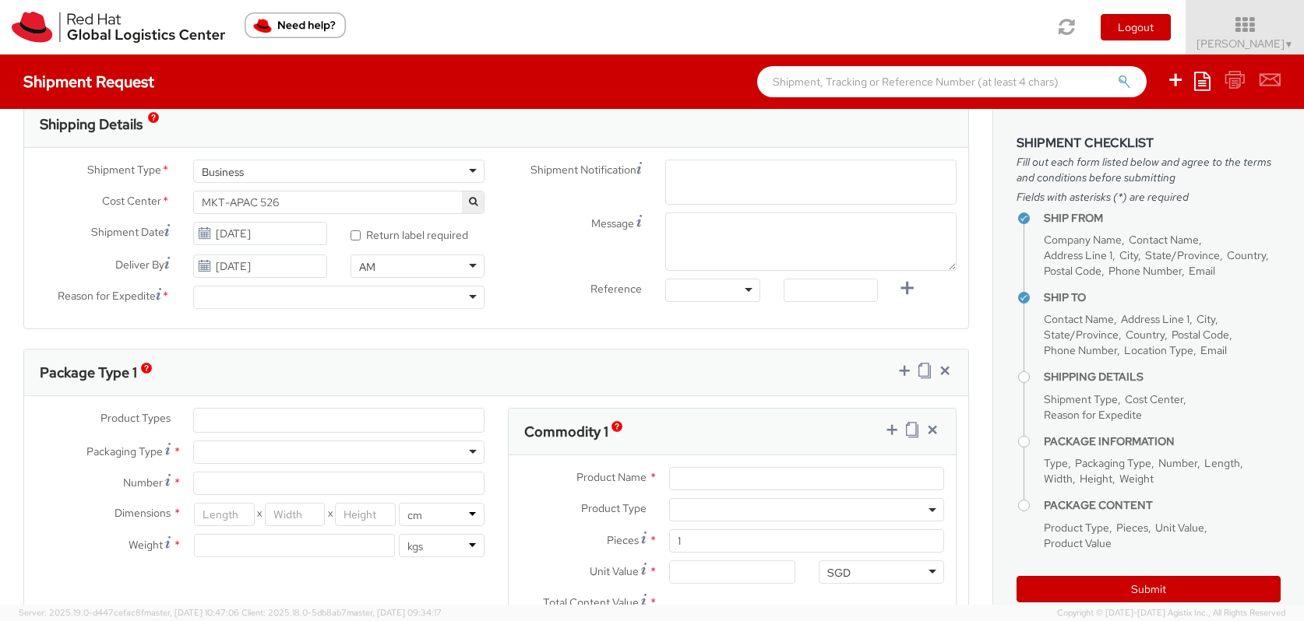
scroll to position [502, 0]
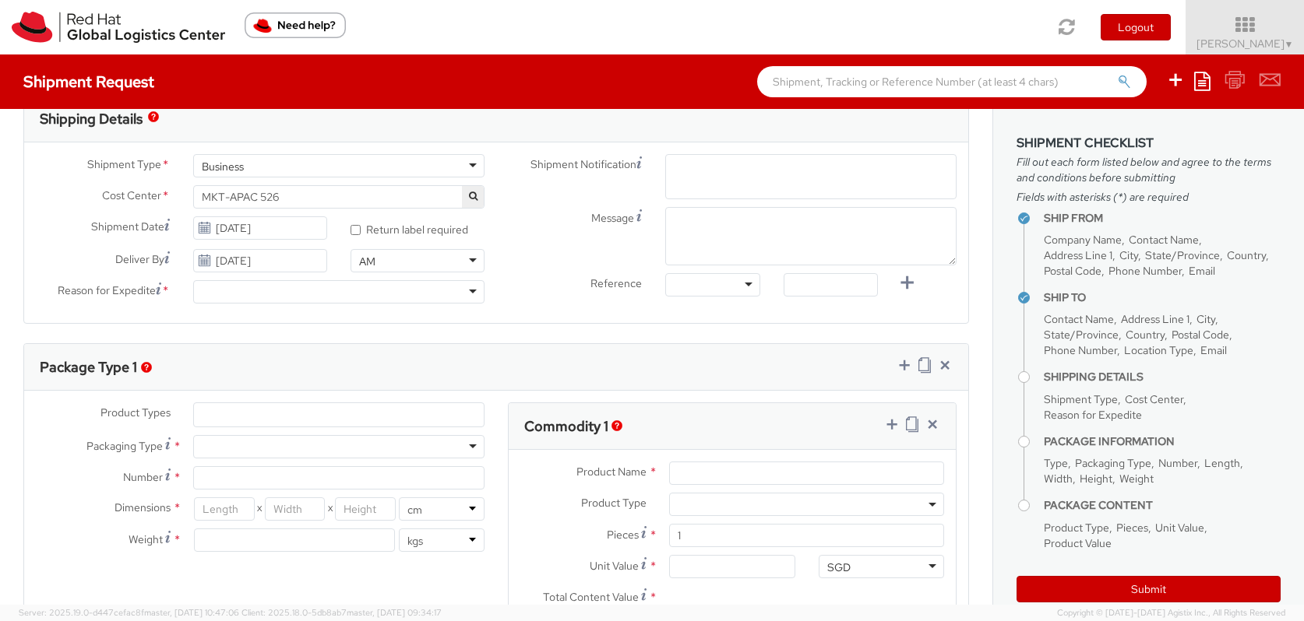
click at [272, 290] on div at bounding box center [338, 291] width 291 height 23
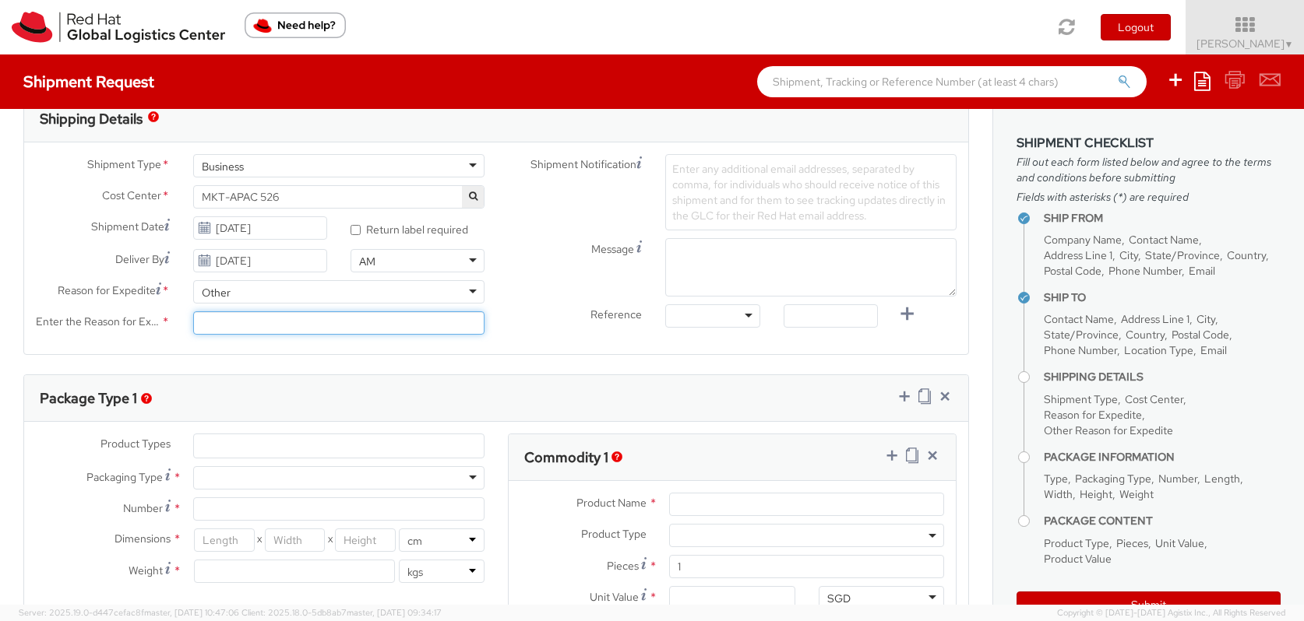
click at [284, 319] on input "Enter the Reason for Expedite *" at bounding box center [338, 323] width 291 height 23
type input "E"
click at [220, 324] on input "woekshop" at bounding box center [338, 323] width 291 height 23
type input "workshop"
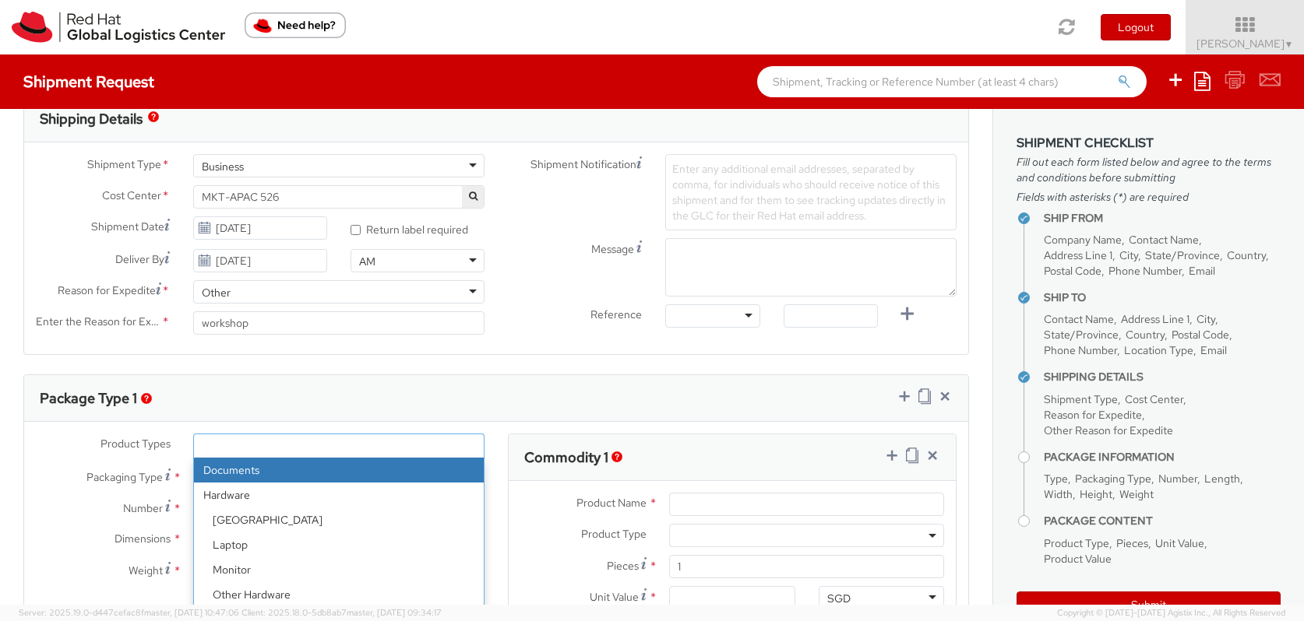
click at [306, 451] on ul at bounding box center [339, 446] width 290 height 23
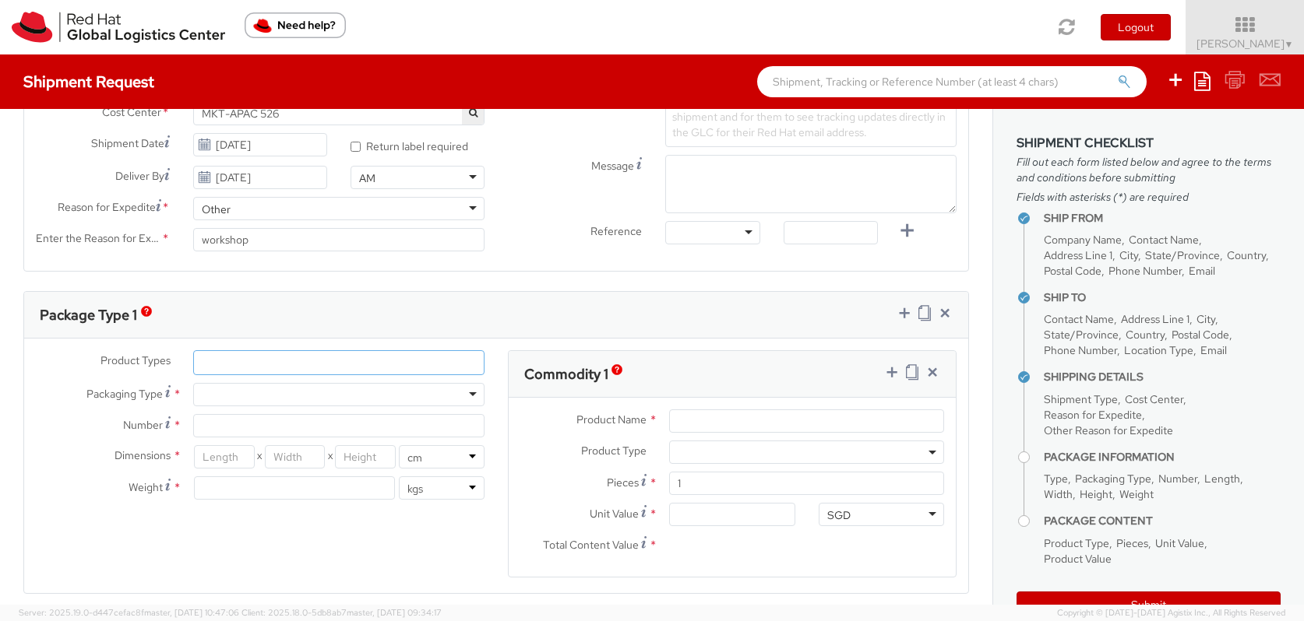
scroll to position [590, 0]
click at [216, 454] on input "number" at bounding box center [224, 453] width 61 height 23
type input "90"
click at [289, 454] on input "number" at bounding box center [295, 453] width 61 height 23
type input "10"
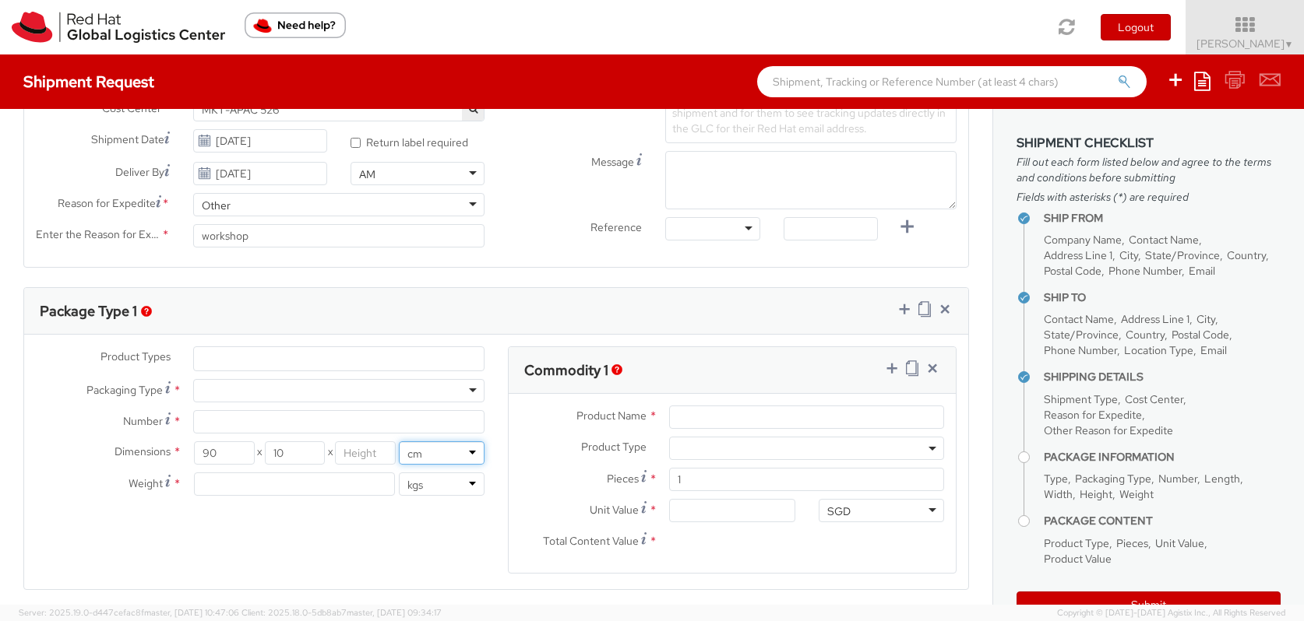
click at [424, 455] on select "in cm" at bounding box center [442, 453] width 86 height 23
click at [355, 487] on input "number" at bounding box center [294, 484] width 201 height 23
type input "3.5"
click at [324, 423] on input "Number *" at bounding box center [338, 421] width 291 height 23
type input "2"
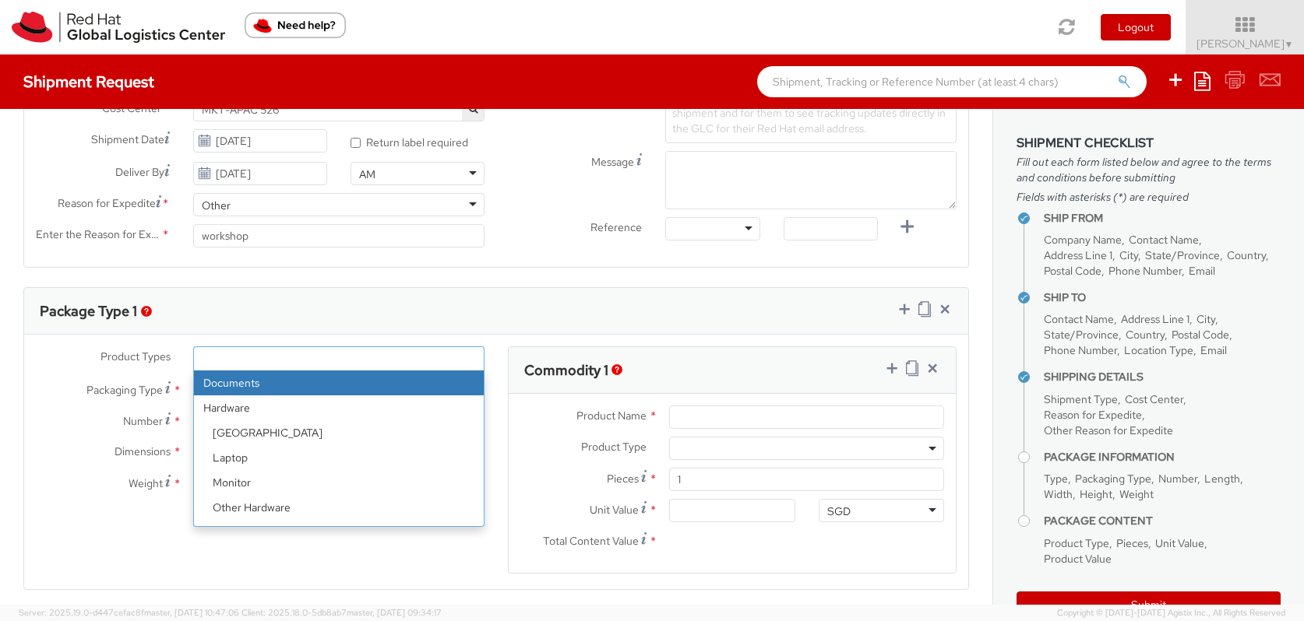
click at [288, 357] on ul at bounding box center [339, 358] width 290 height 23
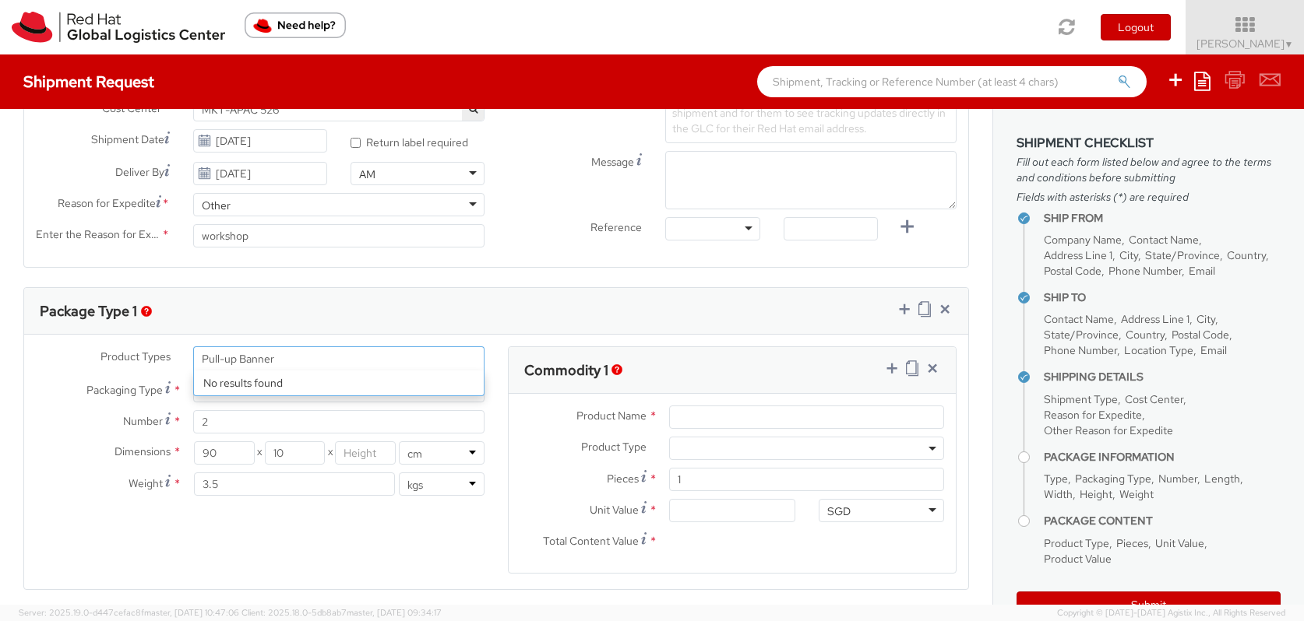
type input "Pull-up Banner"
click at [161, 372] on div "Product Types * Documents Docking Station Laptop Monitor Other Hardware Server …" at bounding box center [260, 429] width 472 height 165
click at [237, 389] on div at bounding box center [338, 390] width 291 height 23
click at [433, 531] on div "Product Types * Documents Docking Station Laptop Monitor Other Hardware Server …" at bounding box center [496, 470] width 944 height 247
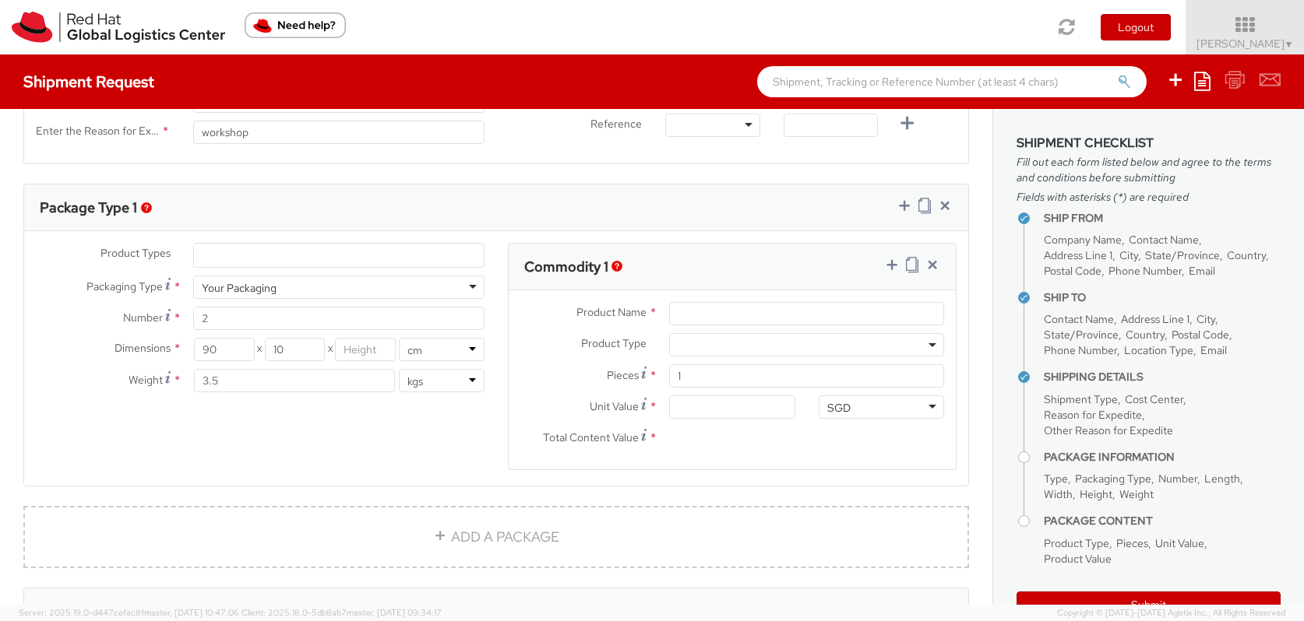
scroll to position [702, 0]
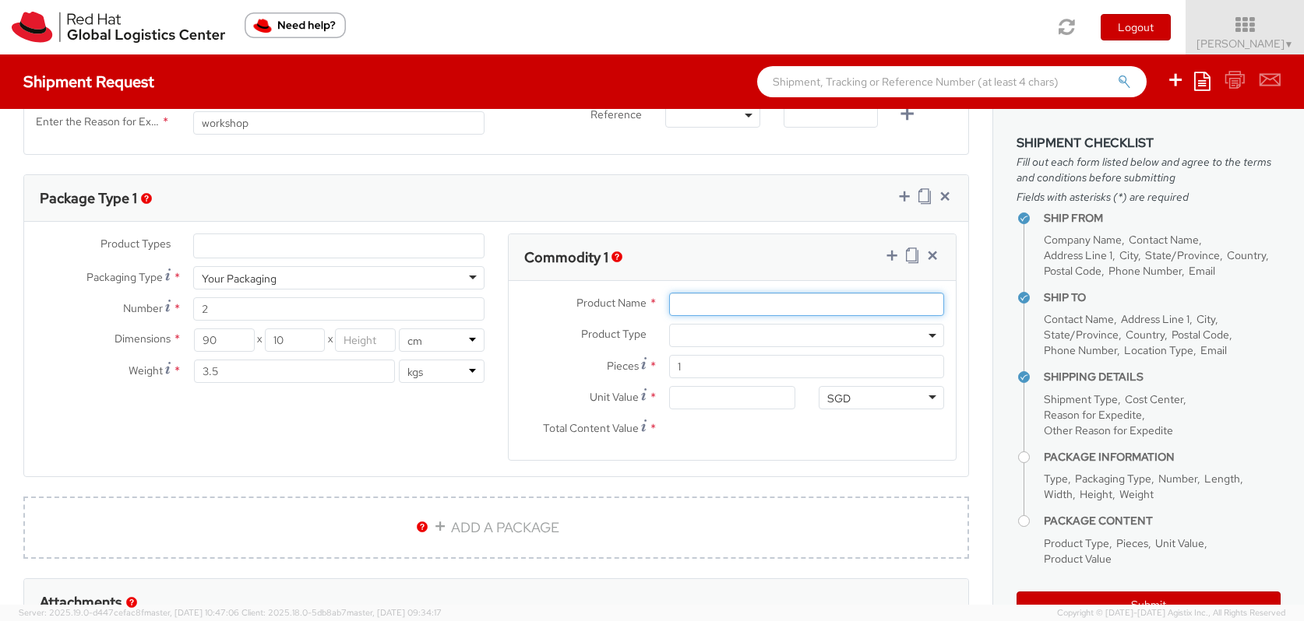
click at [747, 304] on input "Product Name *" at bounding box center [806, 304] width 275 height 23
type input "Pull-up Banner"
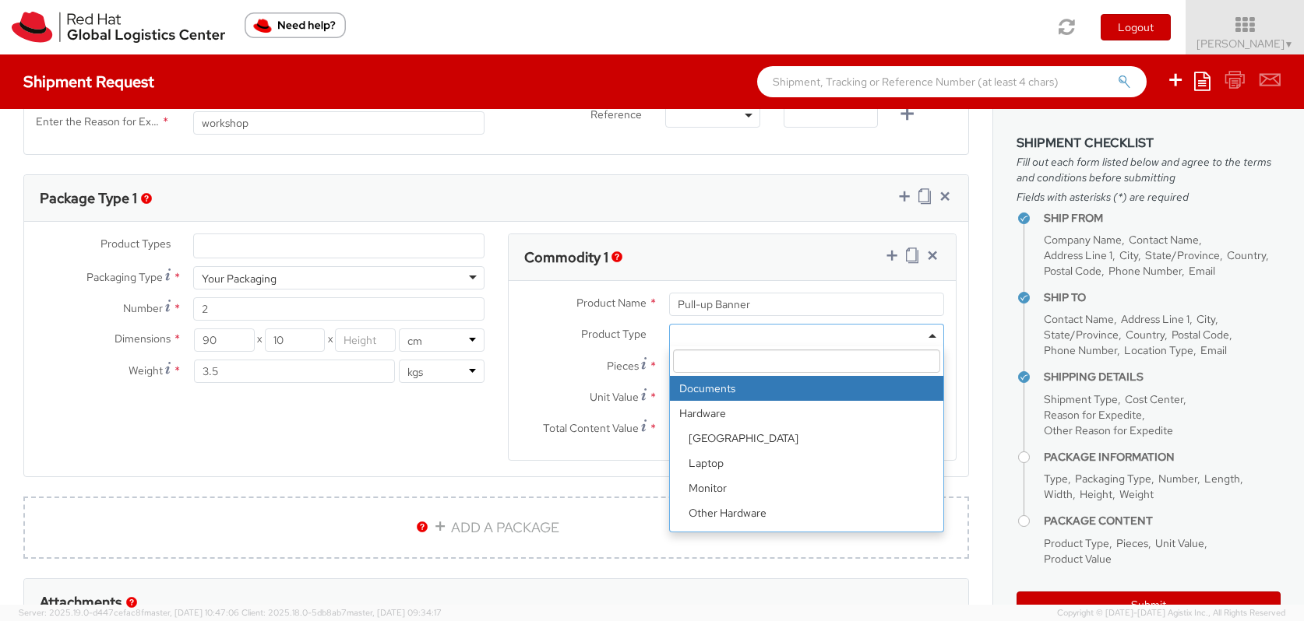
click at [709, 333] on span at bounding box center [806, 335] width 275 height 23
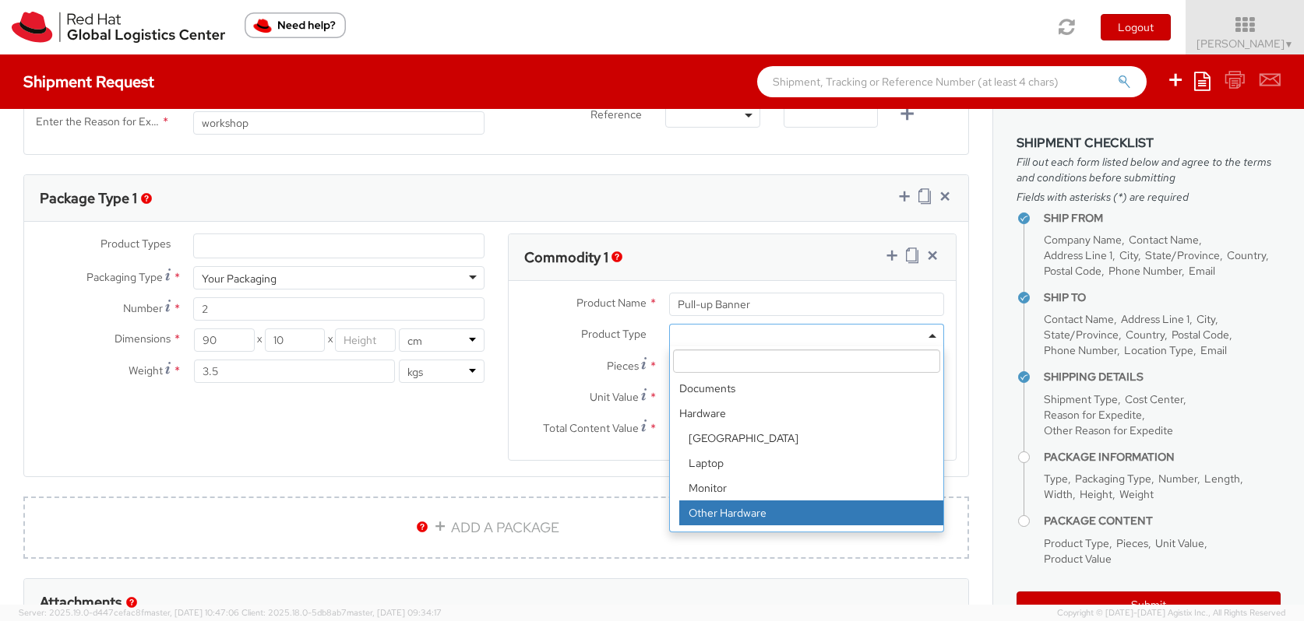
select select "HARD_OTHER"
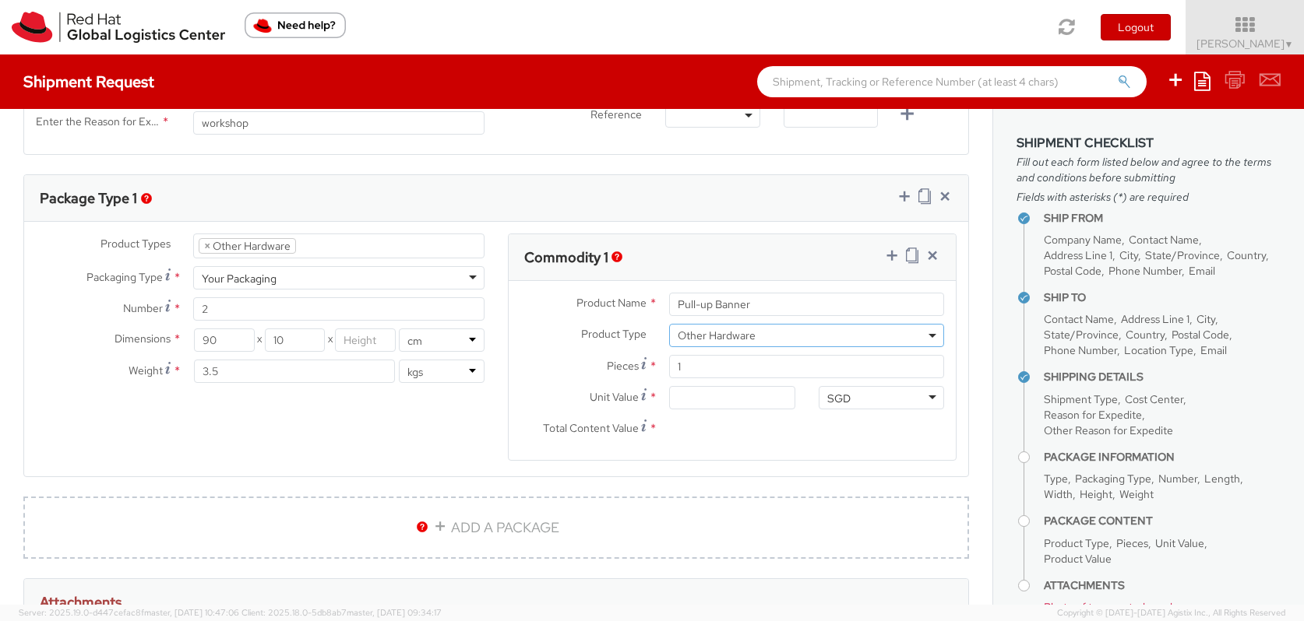
scroll to position [78, 0]
click at [759, 370] on input "1" at bounding box center [806, 366] width 275 height 23
type input "0.00"
type input "2"
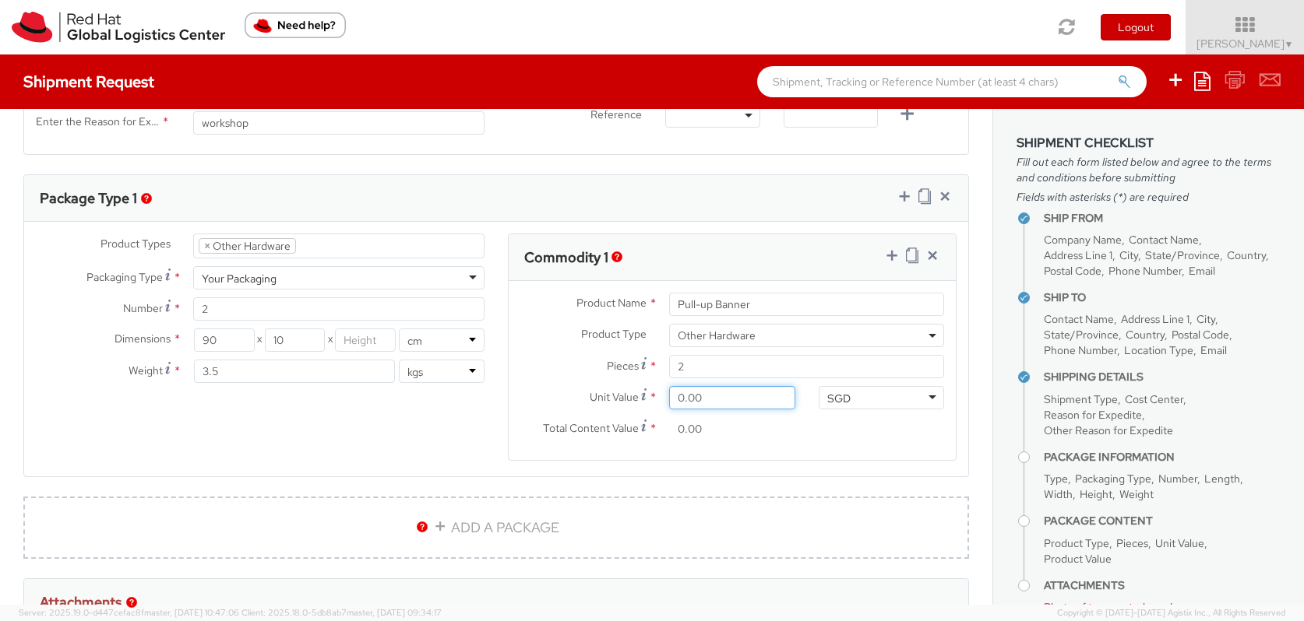
click at [727, 400] on input "0.00" at bounding box center [731, 397] width 125 height 23
type input "1.00"
type input "2.00"
type input "10.00"
type input "20.00"
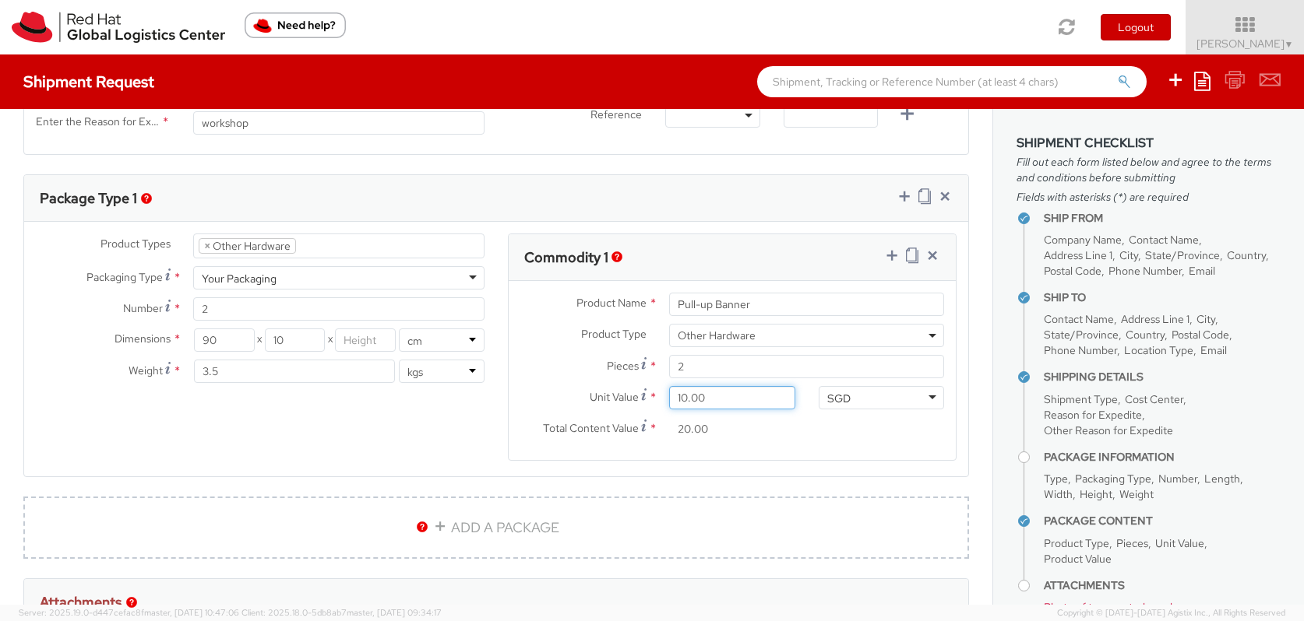
type input "100.00"
type input "200.00"
click at [440, 523] on icon at bounding box center [440, 526] width 14 height 14
select select
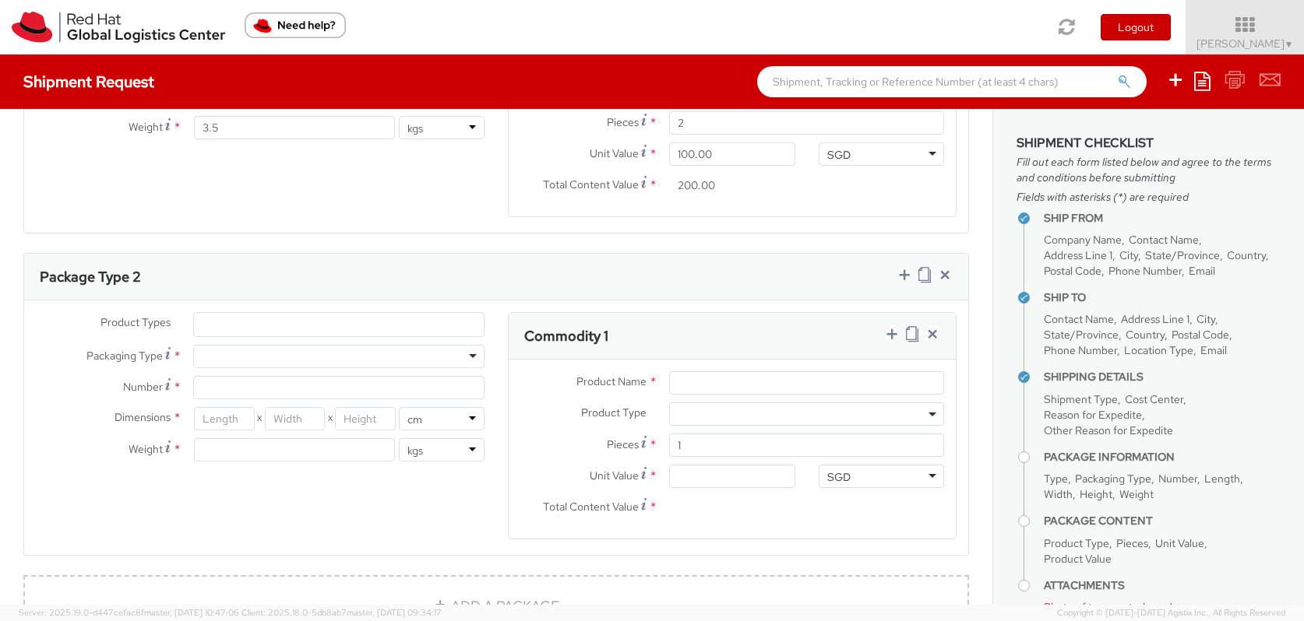
scroll to position [974, 0]
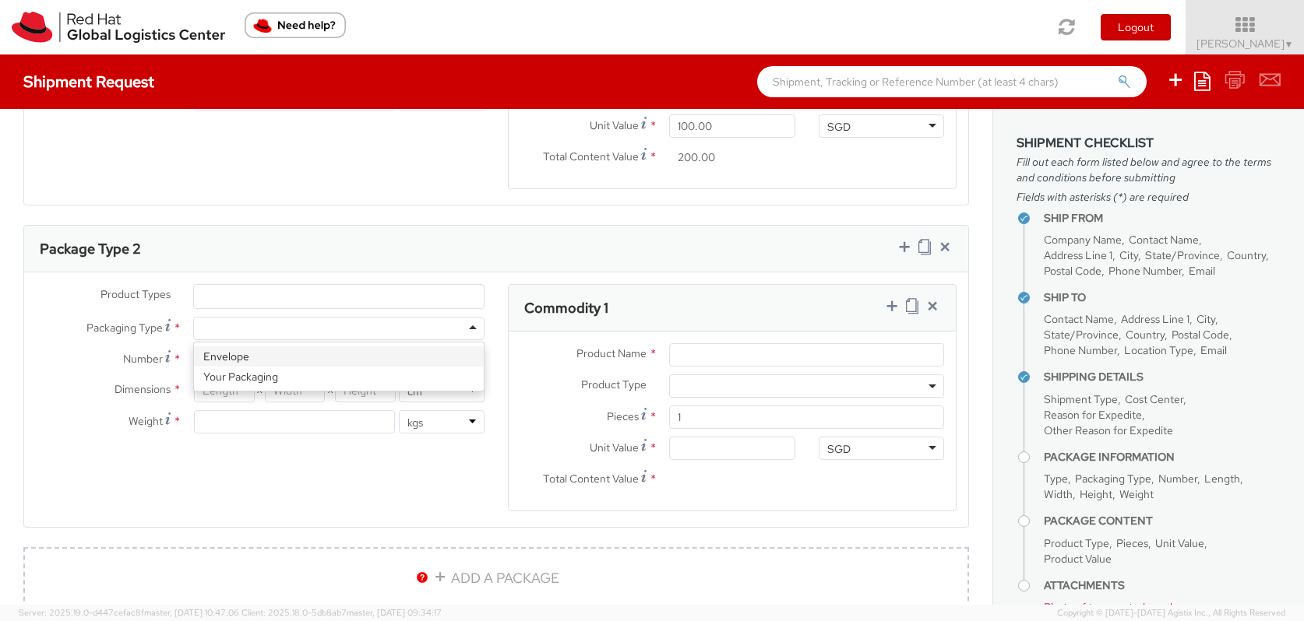
click at [473, 326] on div at bounding box center [338, 328] width 291 height 23
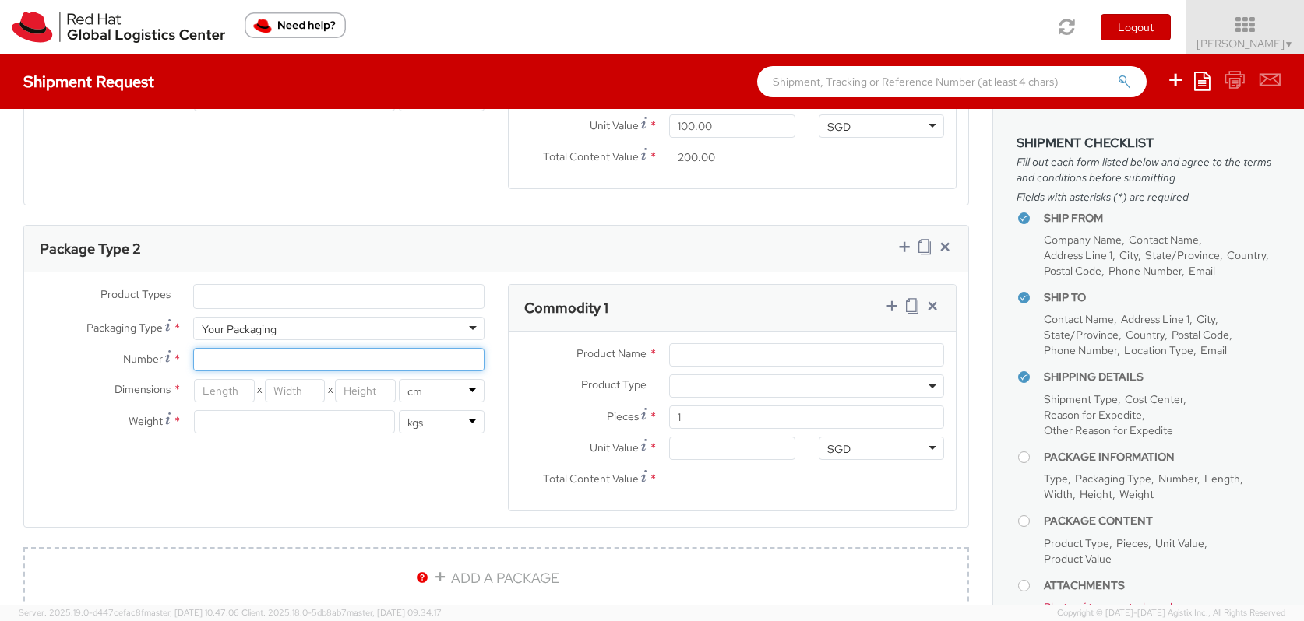
click at [391, 352] on input "Number *" at bounding box center [338, 359] width 291 height 23
type input "1"
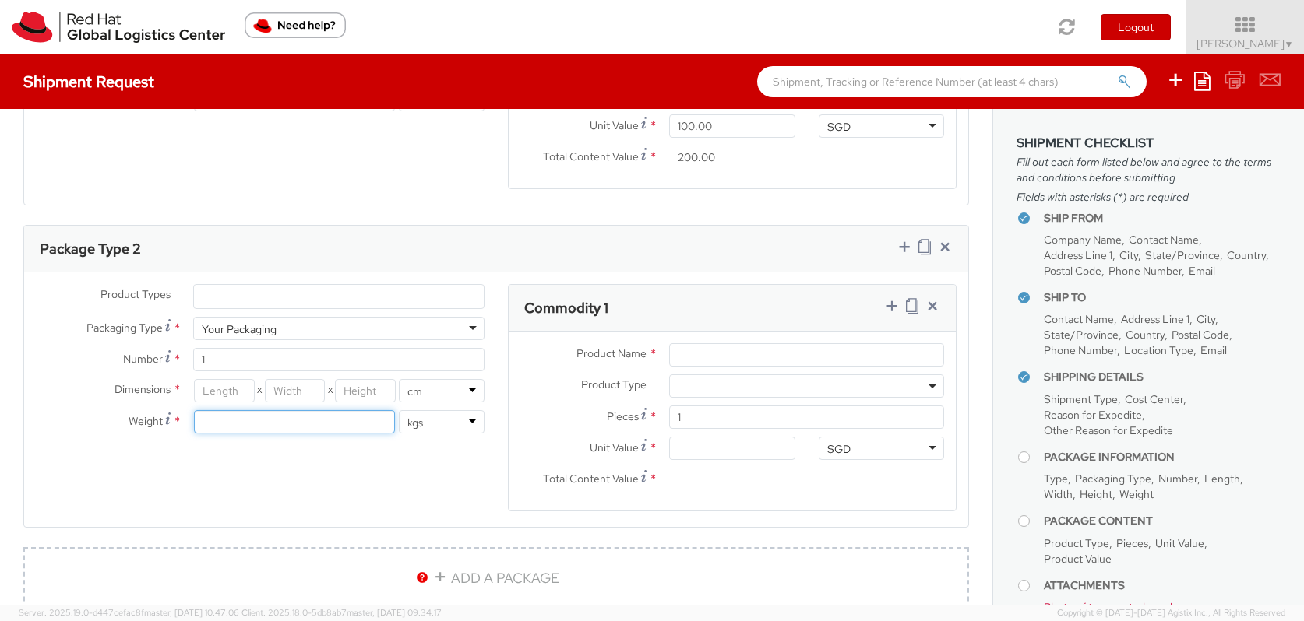
click at [239, 420] on input "number" at bounding box center [294, 421] width 201 height 23
click at [236, 386] on input "number" at bounding box center [224, 390] width 61 height 23
type input "45"
click at [290, 391] on input "number" at bounding box center [295, 390] width 61 height 23
type input "35"
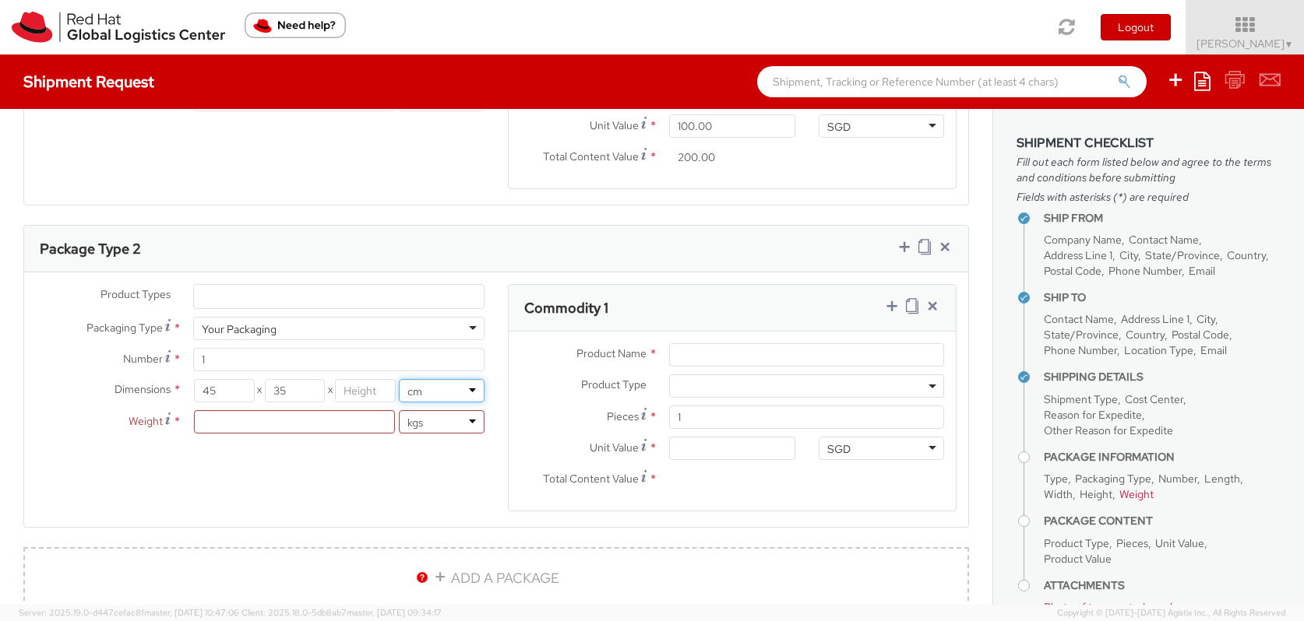
click at [418, 393] on select "in cm" at bounding box center [442, 390] width 86 height 23
click at [367, 393] on input "number" at bounding box center [365, 390] width 61 height 23
type input "35"
click at [349, 420] on input "number" at bounding box center [294, 421] width 201 height 23
type input "5"
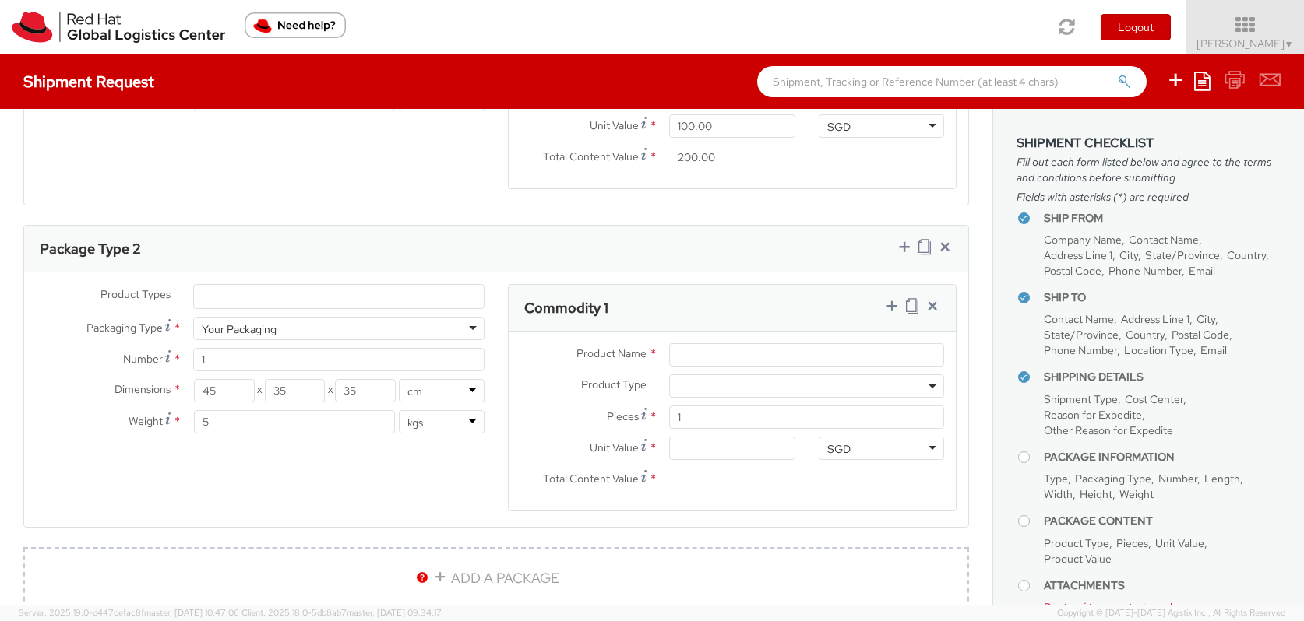
click at [444, 469] on div "Product Types * Documents Docking Station Laptop Monitor Other Hardware Server …" at bounding box center [496, 407] width 944 height 247
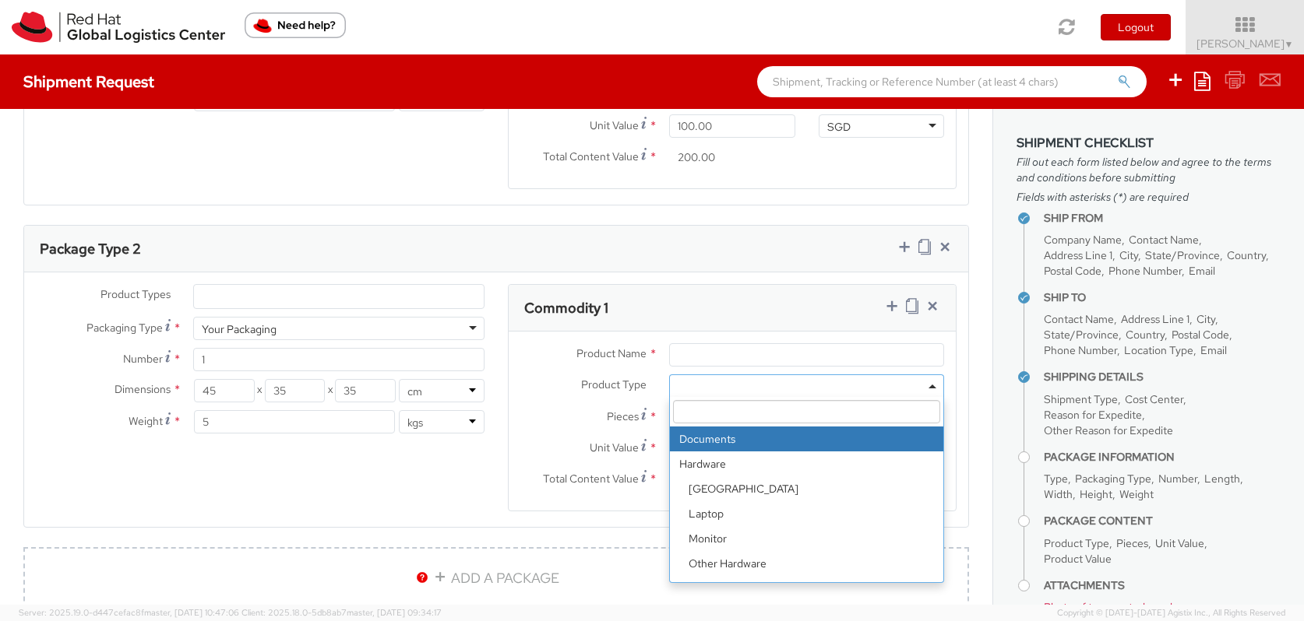
click at [738, 385] on span at bounding box center [806, 386] width 275 height 23
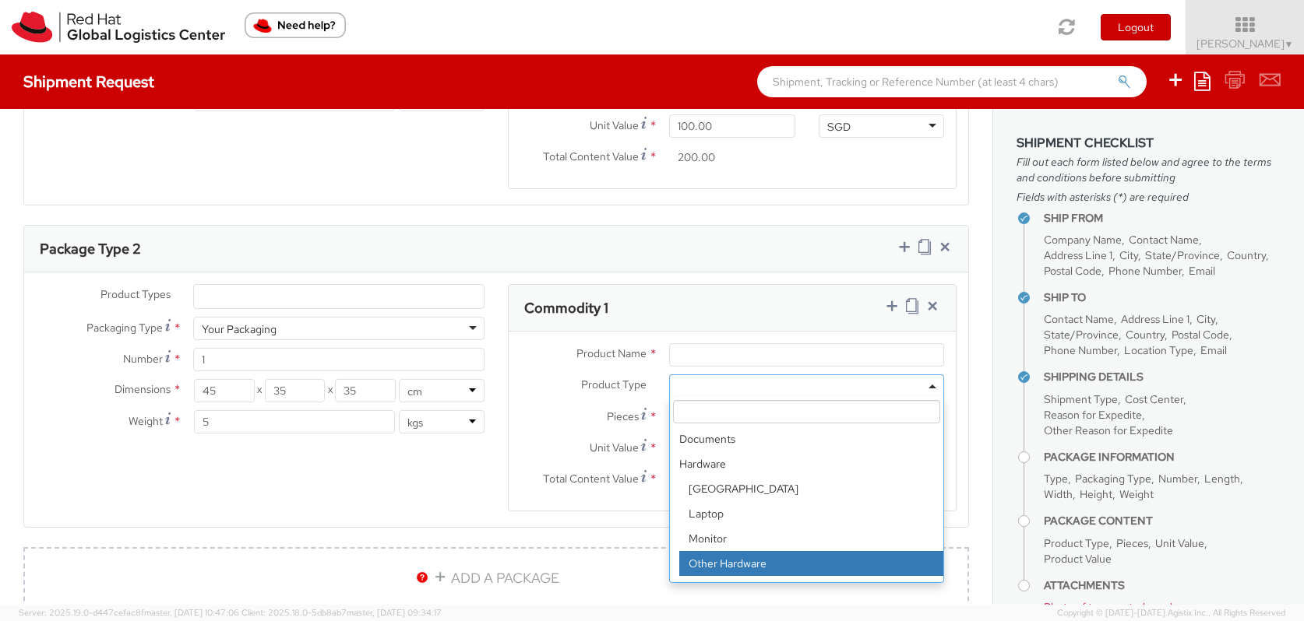
select select "HARD_OTHER"
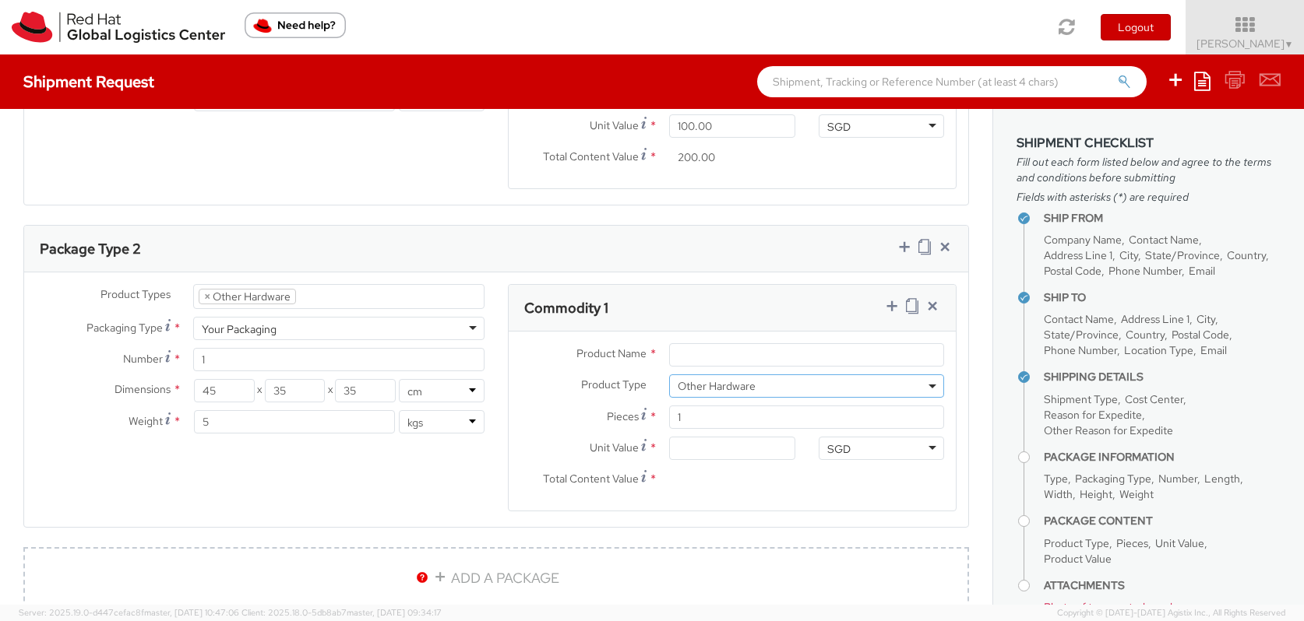
scroll to position [78, 0]
click at [713, 349] on input "Product Name *" at bounding box center [806, 354] width 275 height 23
type input "Bag with swags"
click at [718, 442] on input "Unit Value *" at bounding box center [731, 448] width 125 height 23
drag, startPoint x: 691, startPoint y: 418, endPoint x: 672, endPoint y: 418, distance: 18.7
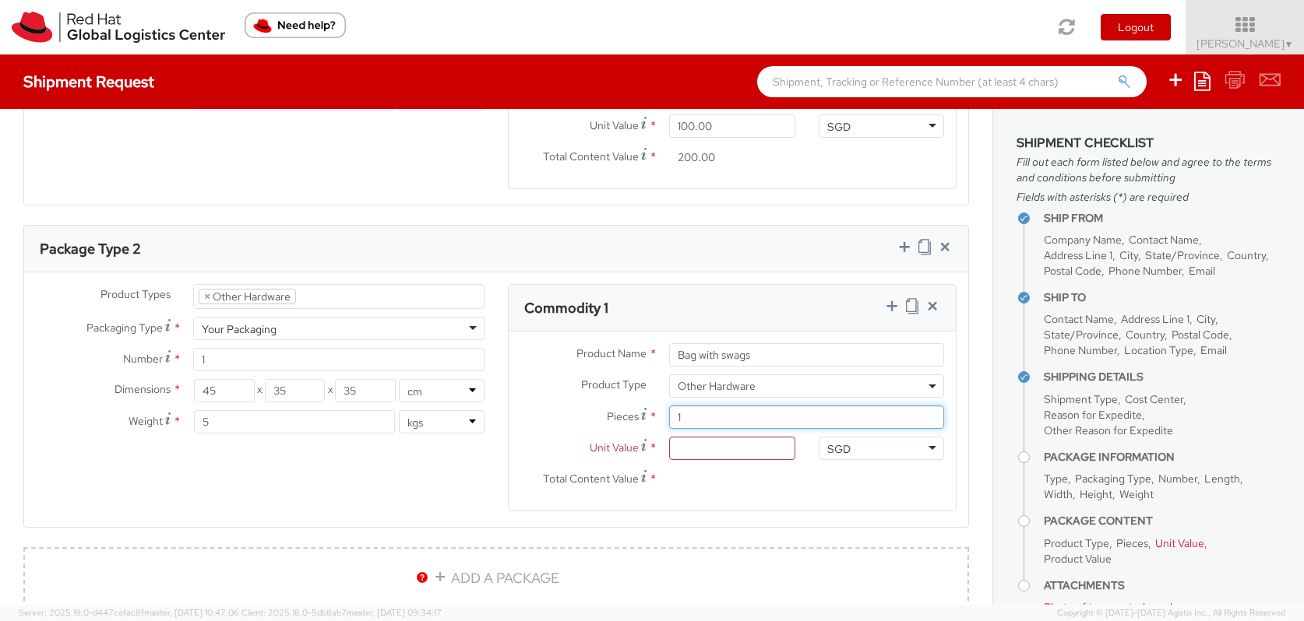
click at [672, 418] on input "1" at bounding box center [806, 417] width 275 height 23
type input "3"
type input "0.00"
type input "35"
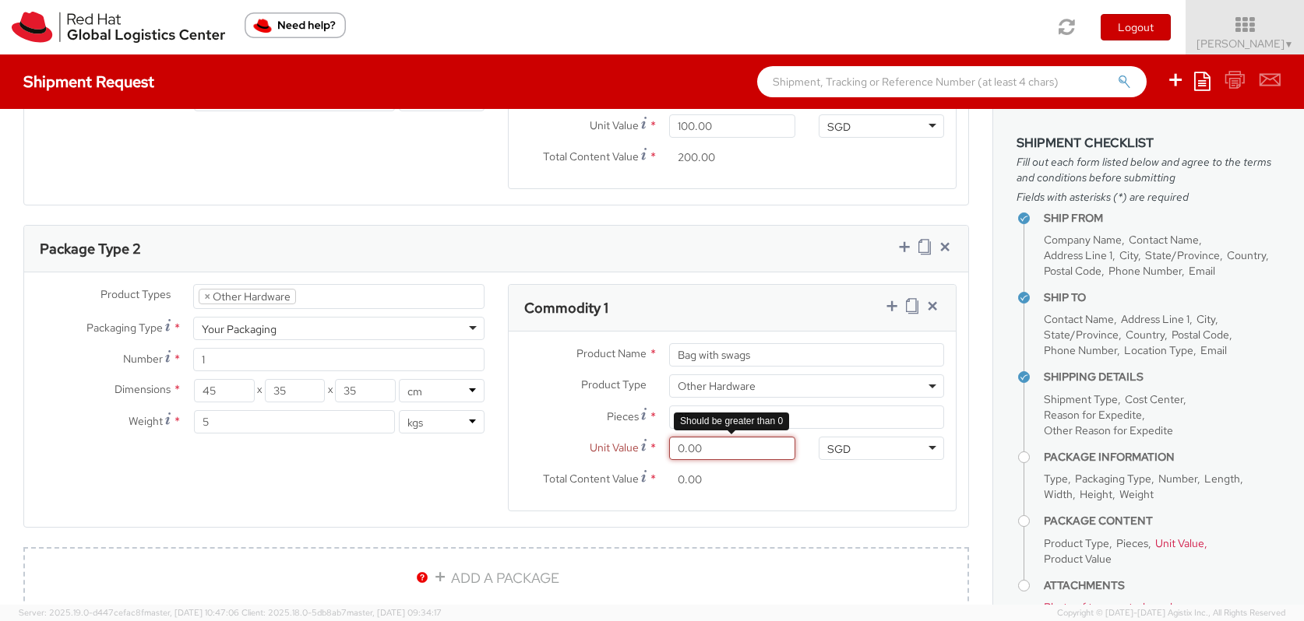
click at [685, 452] on input "0.00" at bounding box center [731, 448] width 125 height 23
click at [678, 449] on input "0.00" at bounding box center [731, 448] width 125 height 23
type input "7.00"
type input "245.00"
click at [751, 479] on input "245.00" at bounding box center [731, 479] width 125 height 23
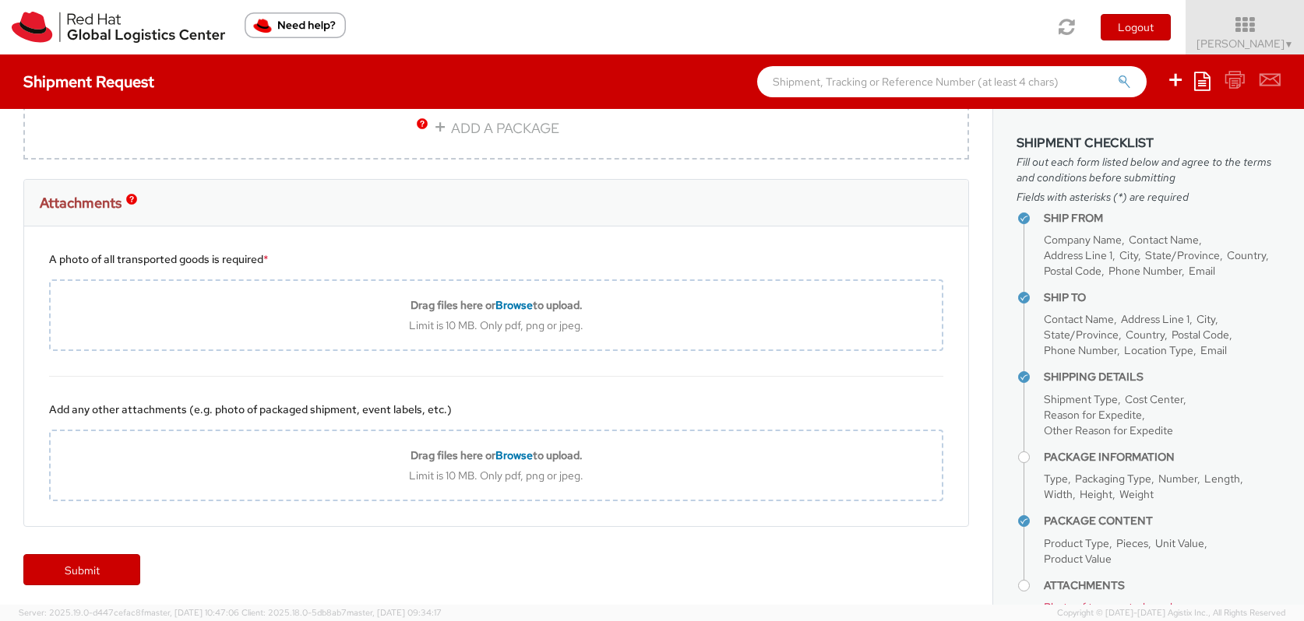
scroll to position [1428, 0]
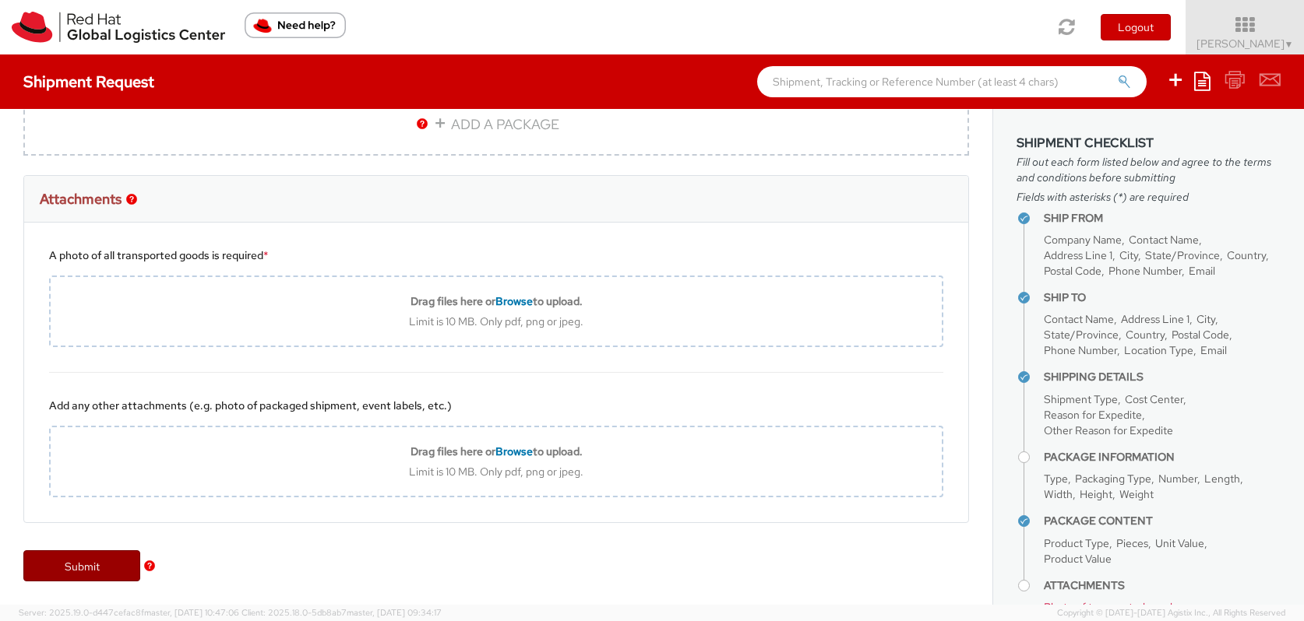
click at [114, 564] on link "Submit" at bounding box center [81, 566] width 117 height 31
